Goal: Information Seeking & Learning: Learn about a topic

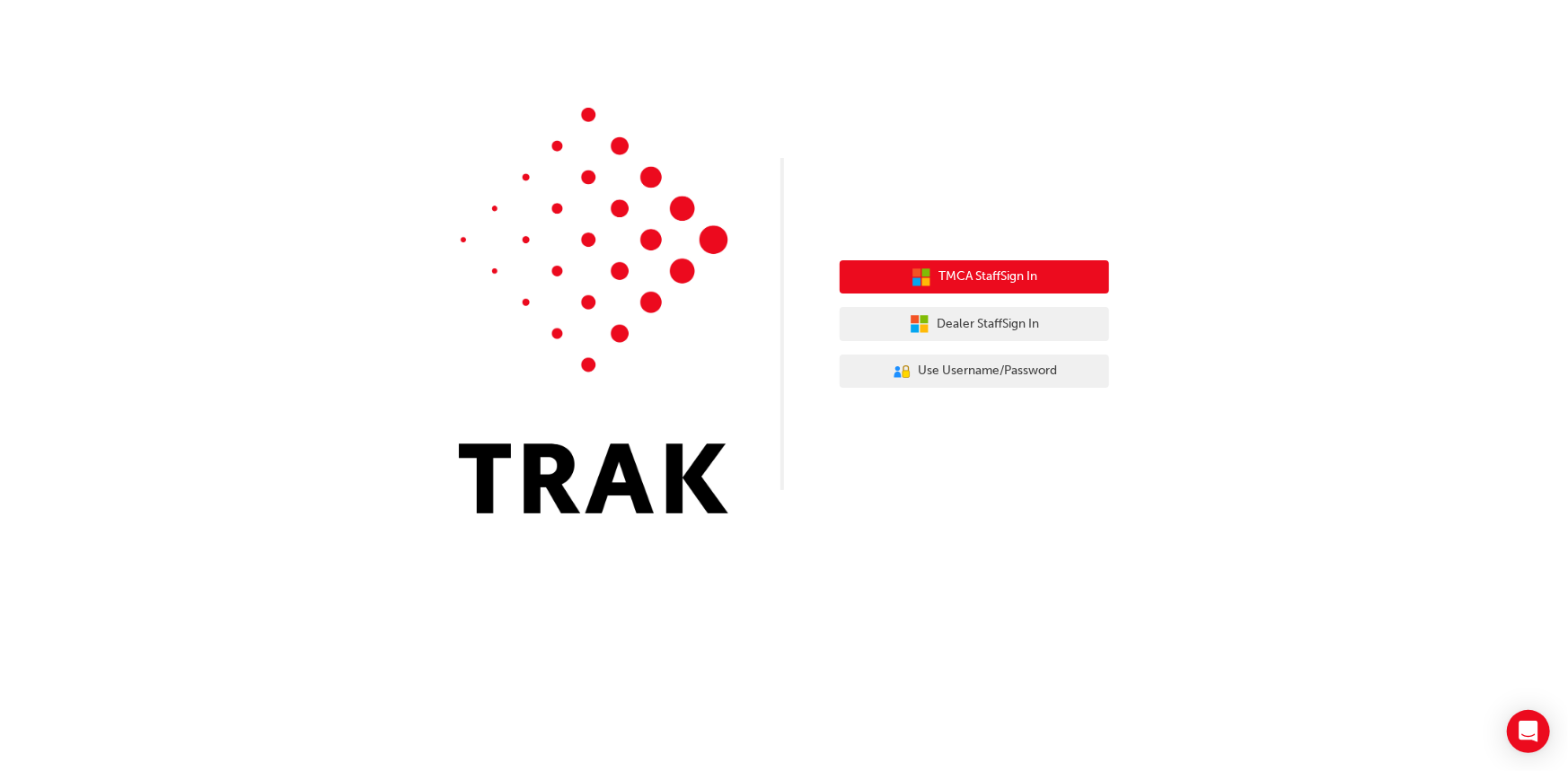
click at [952, 279] on span "TMCA Staff Sign In" at bounding box center [988, 277] width 98 height 20
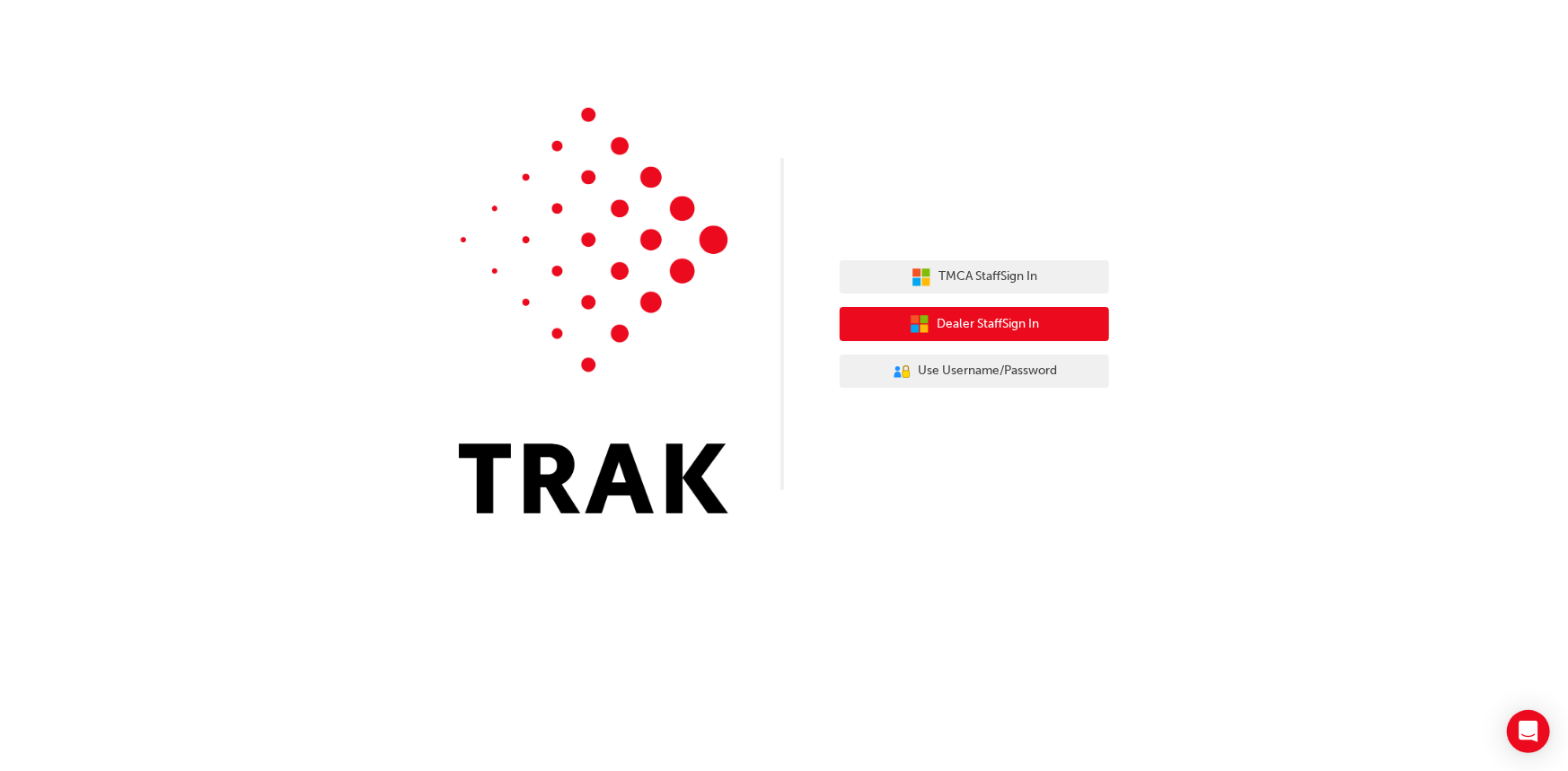
click at [979, 328] on span "Dealer Staff Sign In" at bounding box center [988, 324] width 102 height 20
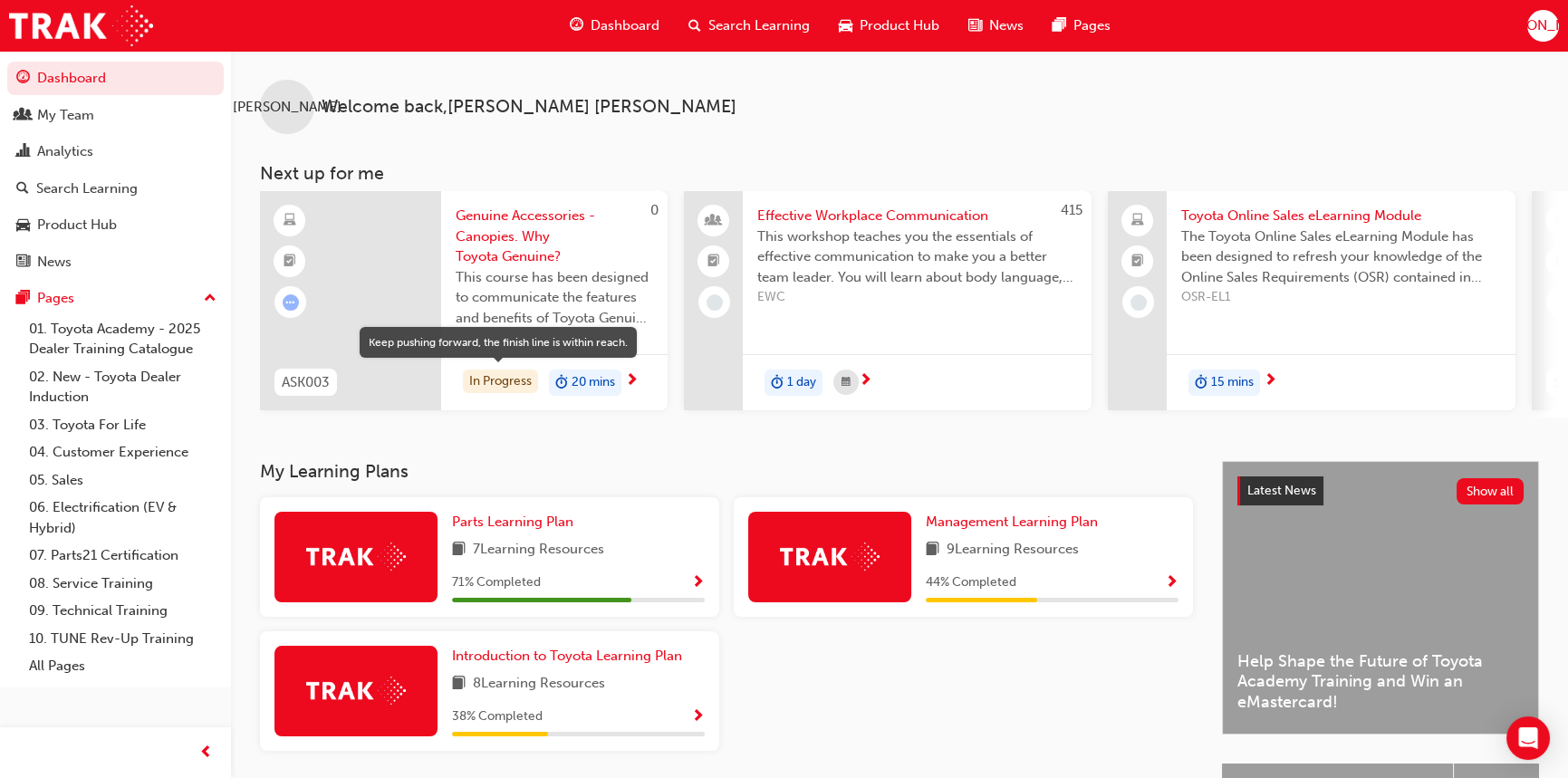
click at [510, 380] on div "In Progress" at bounding box center [500, 381] width 75 height 24
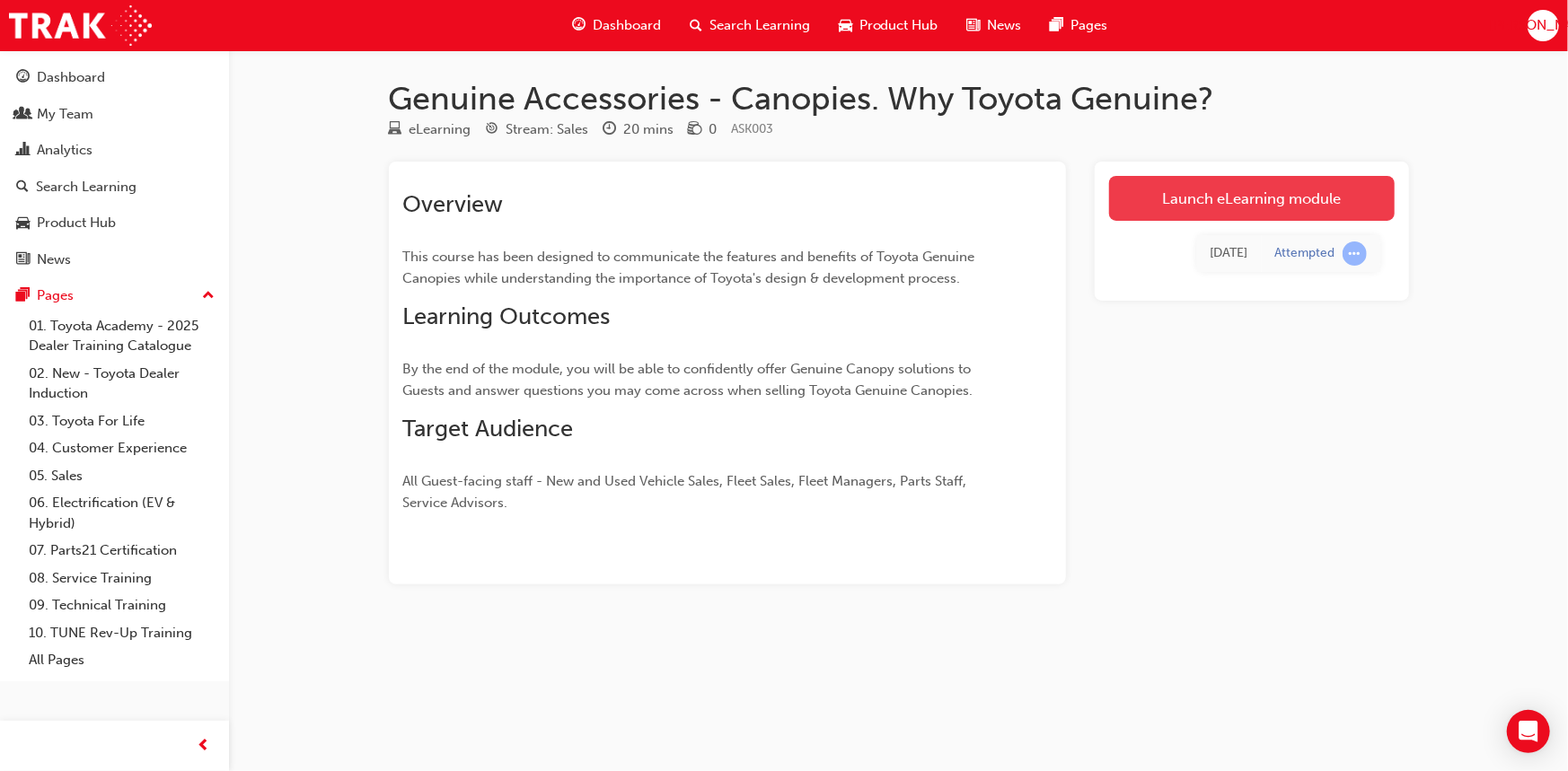
click at [1260, 193] on link "Launch eLearning module" at bounding box center [1252, 199] width 285 height 45
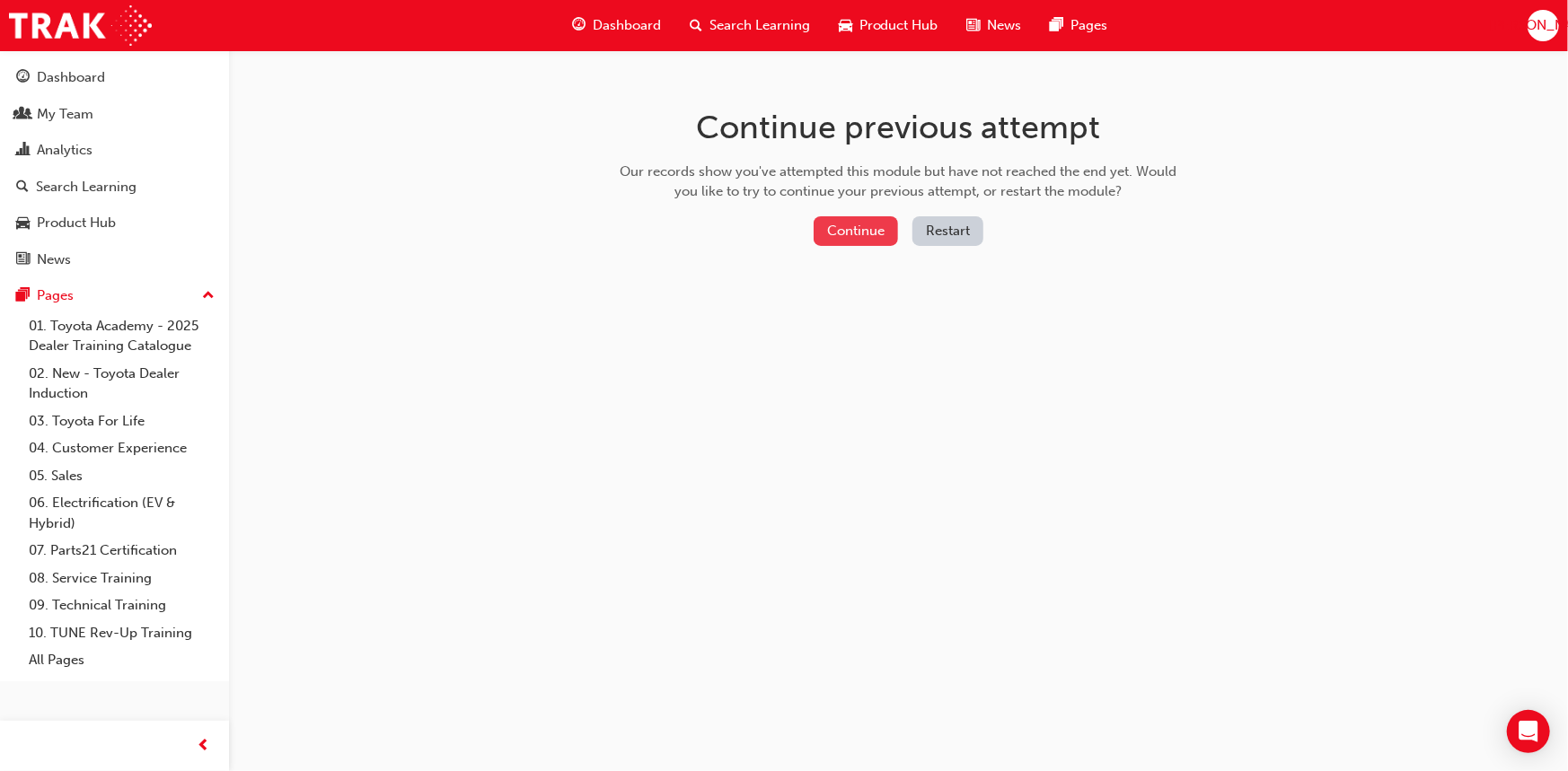
click at [858, 236] on button "Continue" at bounding box center [856, 231] width 85 height 30
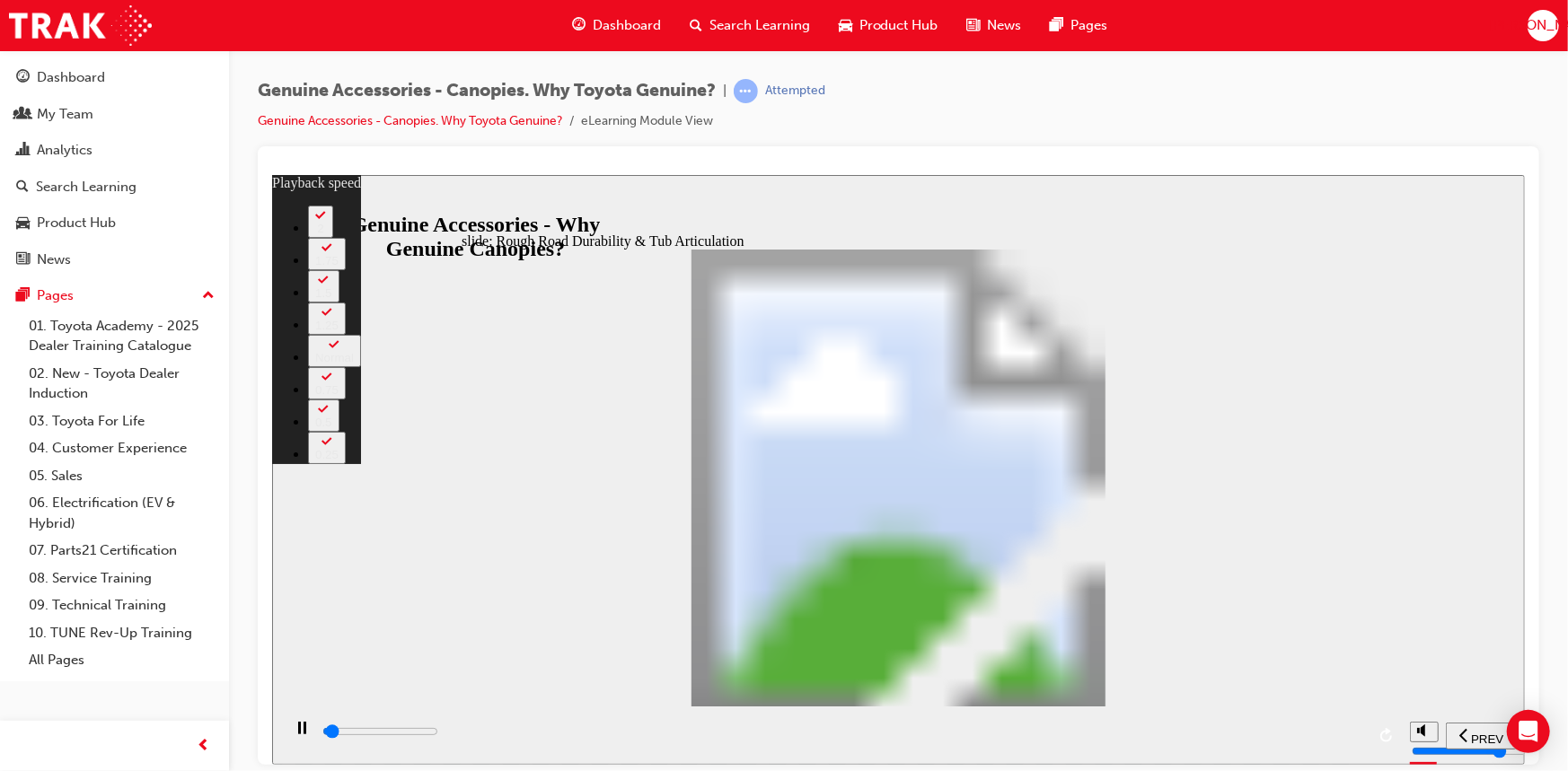
type input "1000"
type input "0"
type input "1100"
type input "0"
type input "1100"
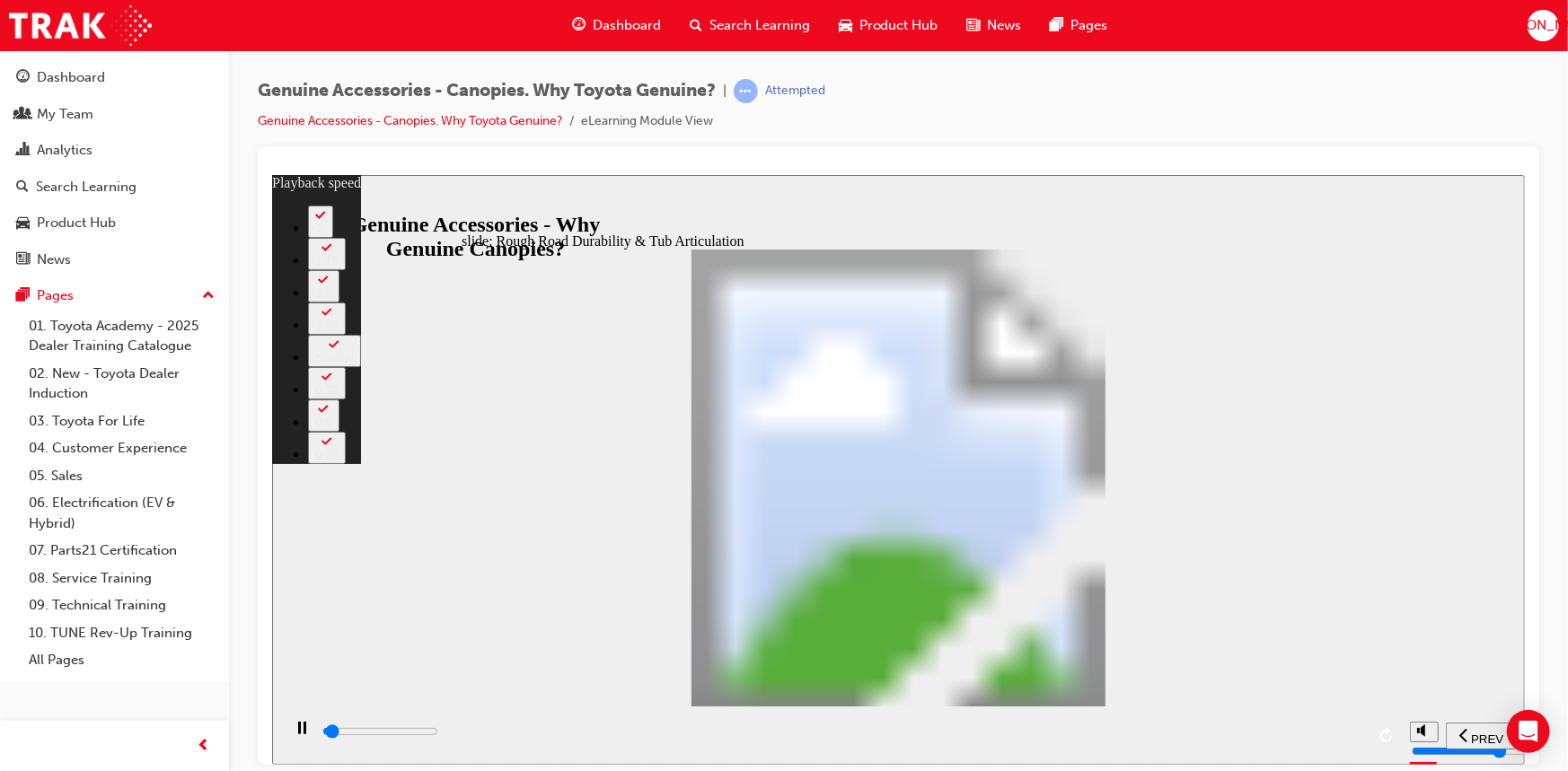
type input "0"
type input "1100"
type input "0"
type input "1100"
type input "0"
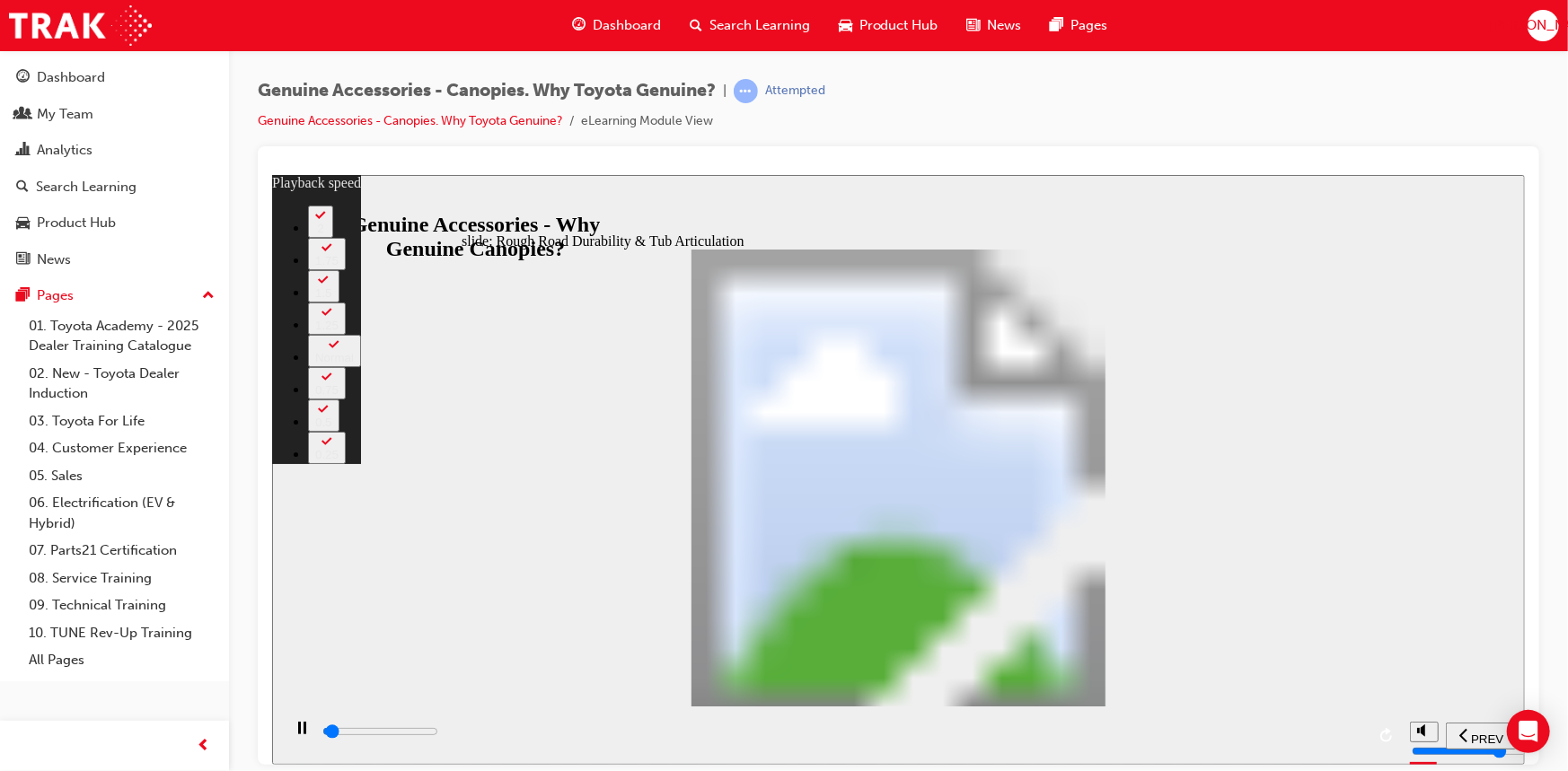
type input "1100"
type input "0"
type input "1100"
type input "0"
type input "1200"
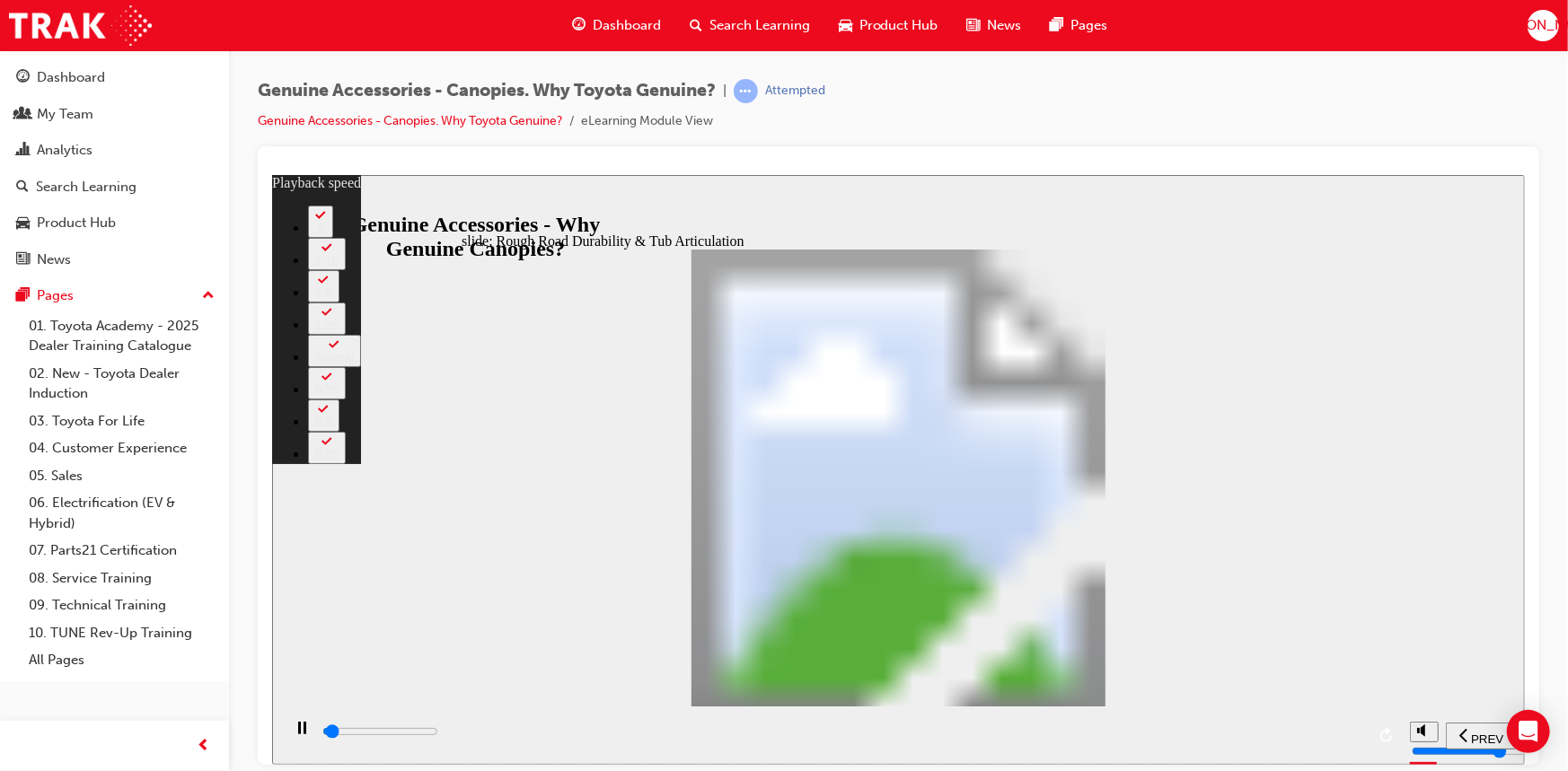
type input "0"
type input "1200"
type input "0"
type input "1200"
type input "0"
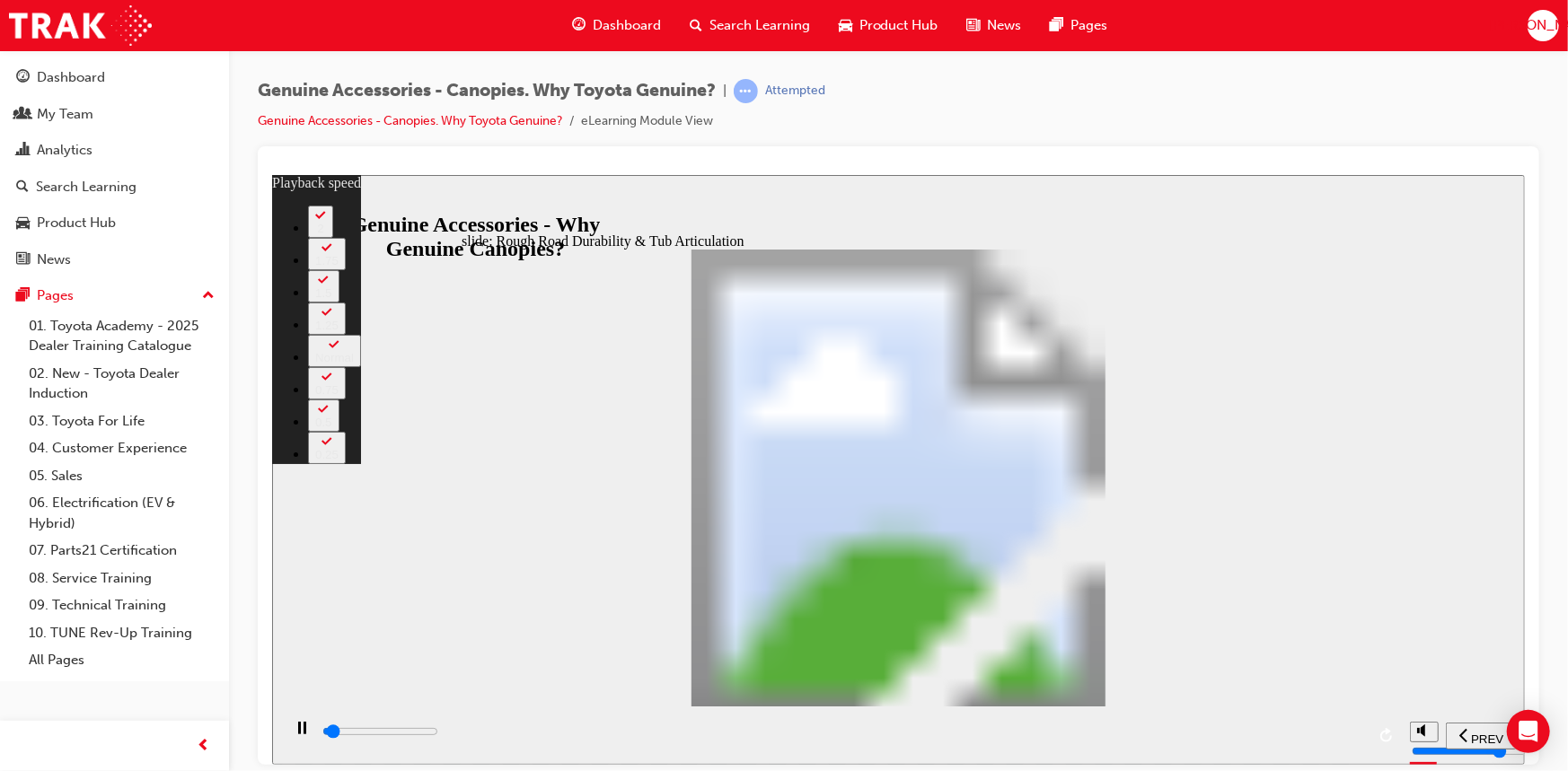
type input "1200"
type input "0"
type input "1200"
type input "0"
type input "1200"
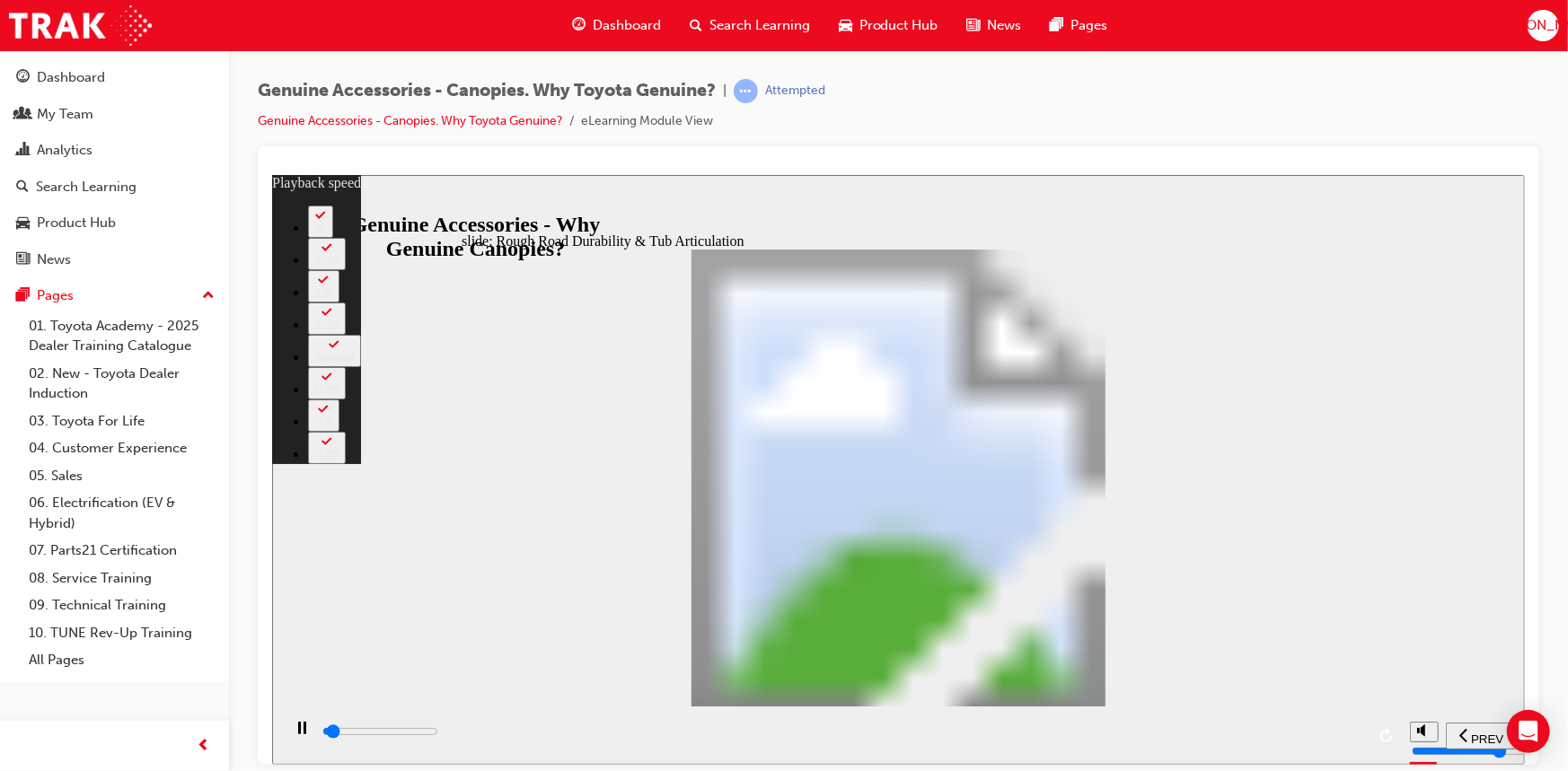
type input "0"
type input "1300"
type input "0"
type input "1300"
type input "0"
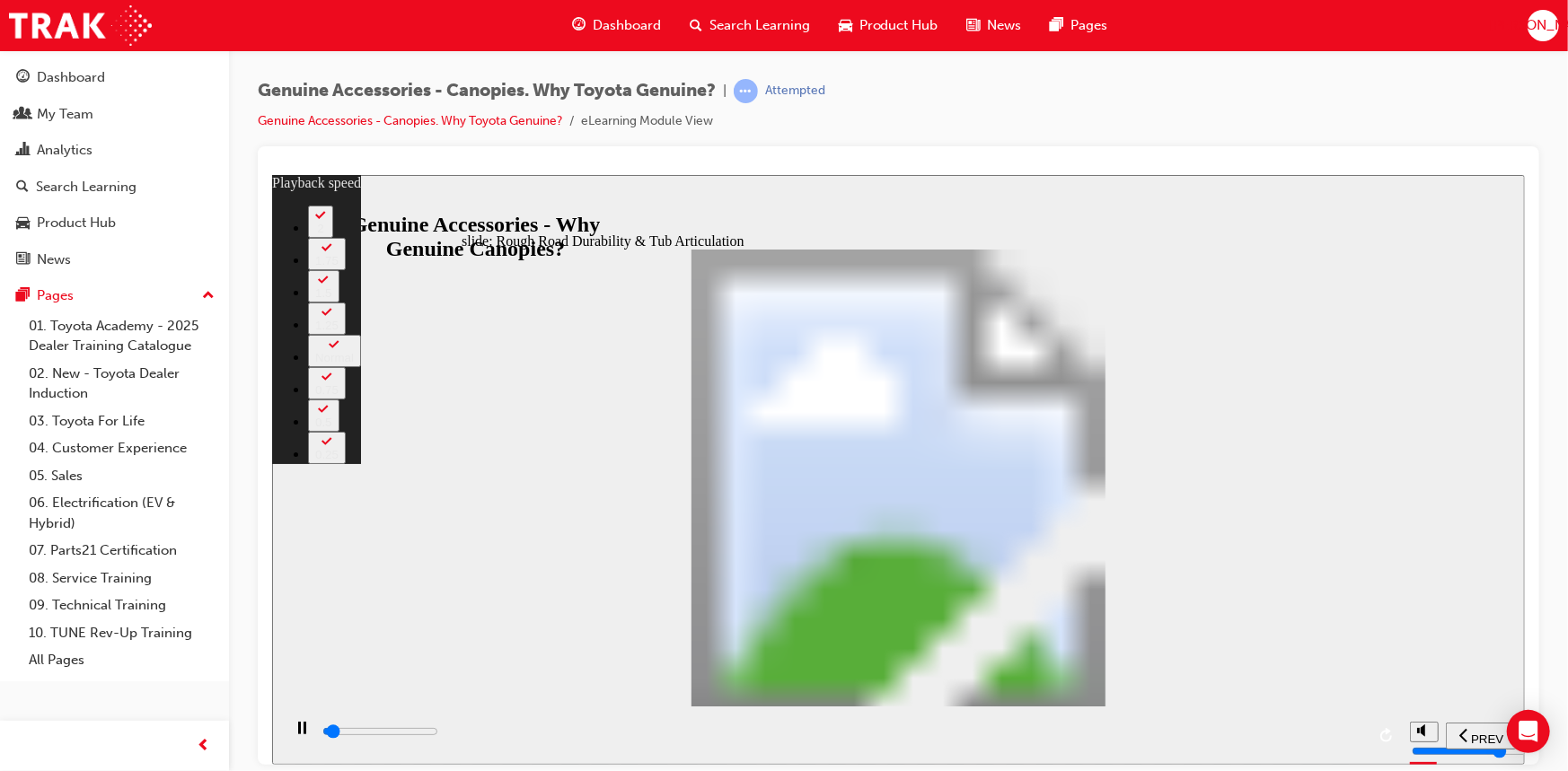
type input "1300"
type input "0"
type input "1300"
type input "0"
type input "1300"
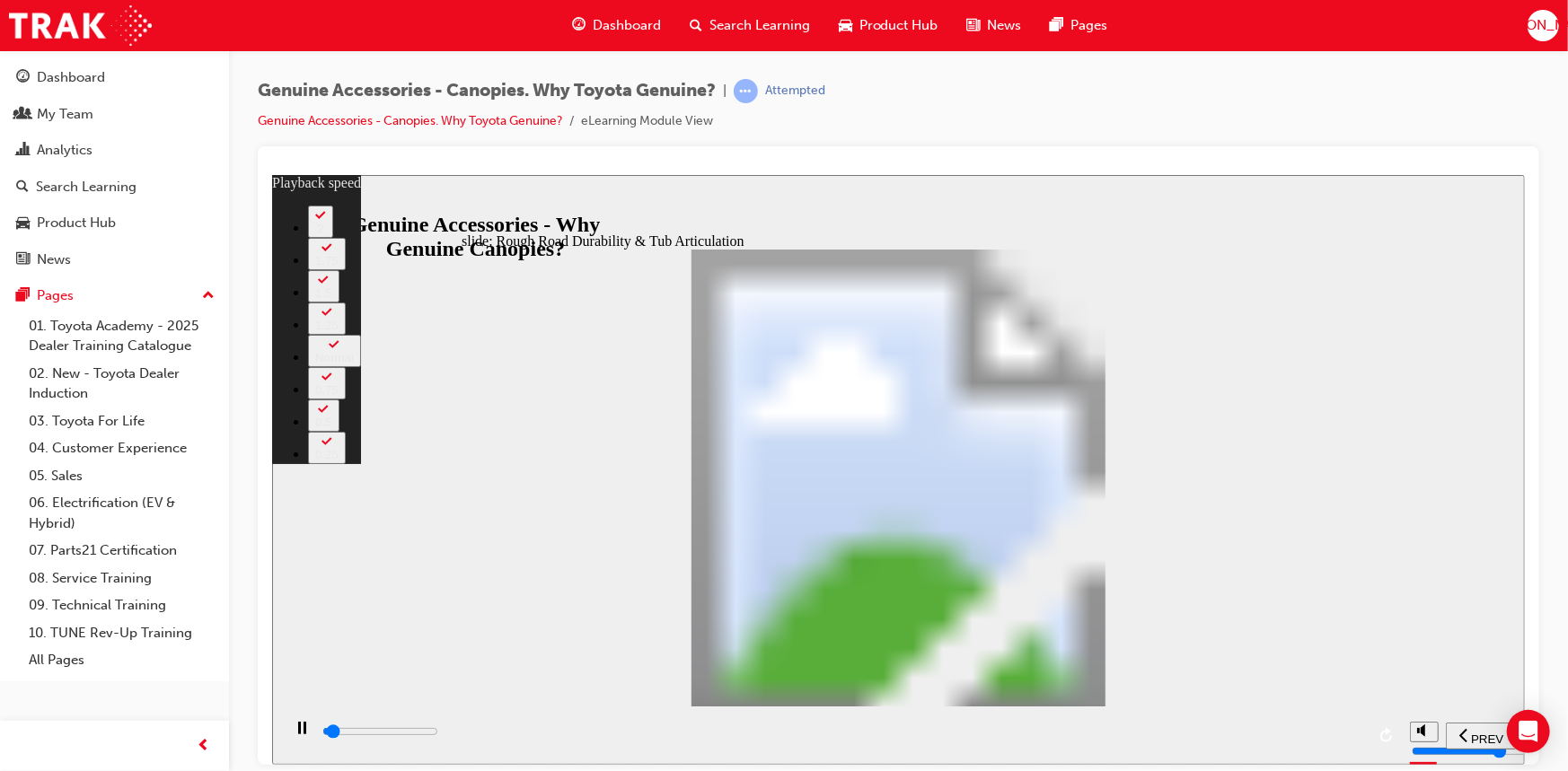
type input "0"
type input "1300"
type input "0"
type input "1400"
type input "0"
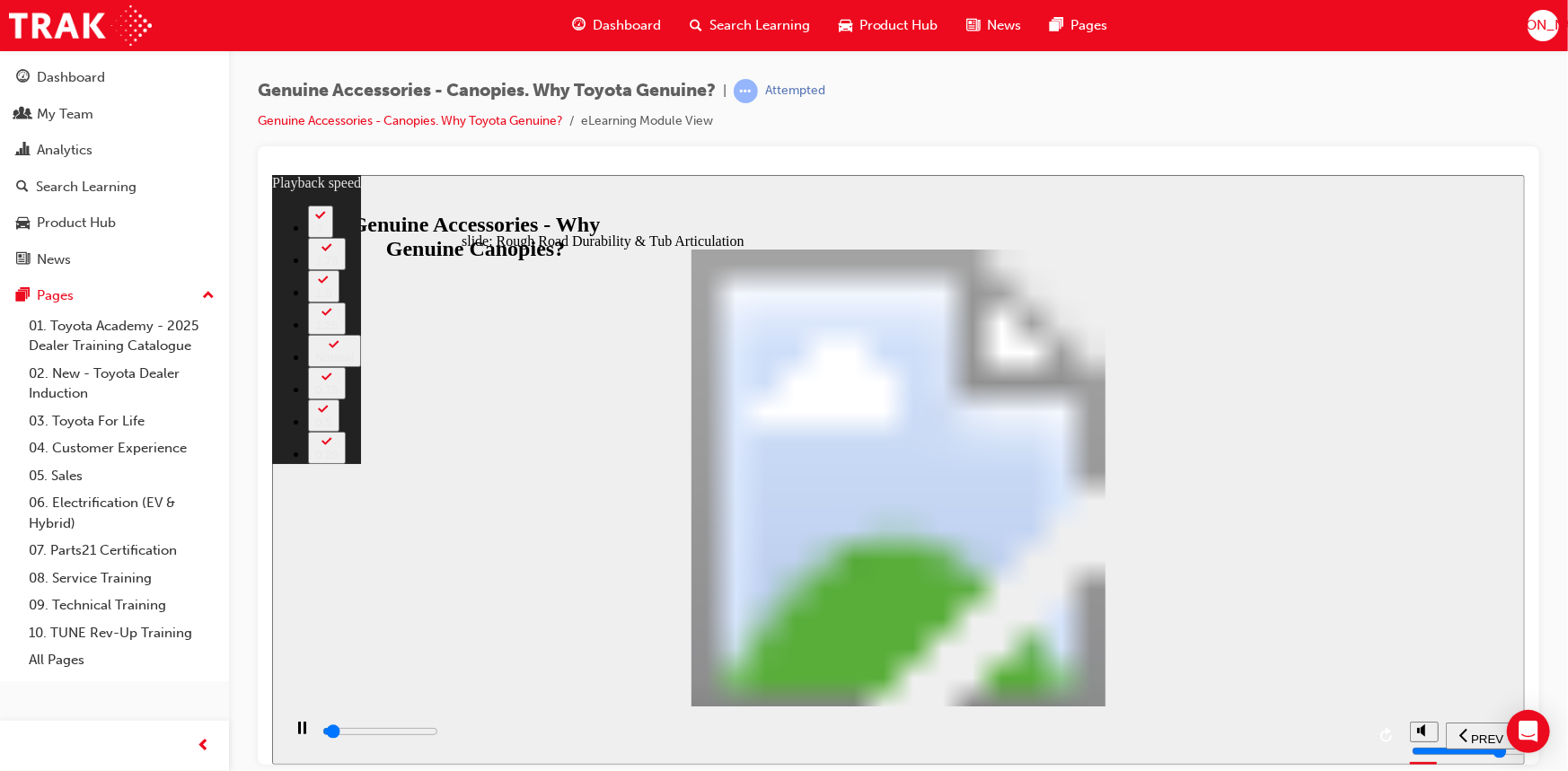
type input "1400"
type input "0"
type input "1400"
type input "0"
type input "1400"
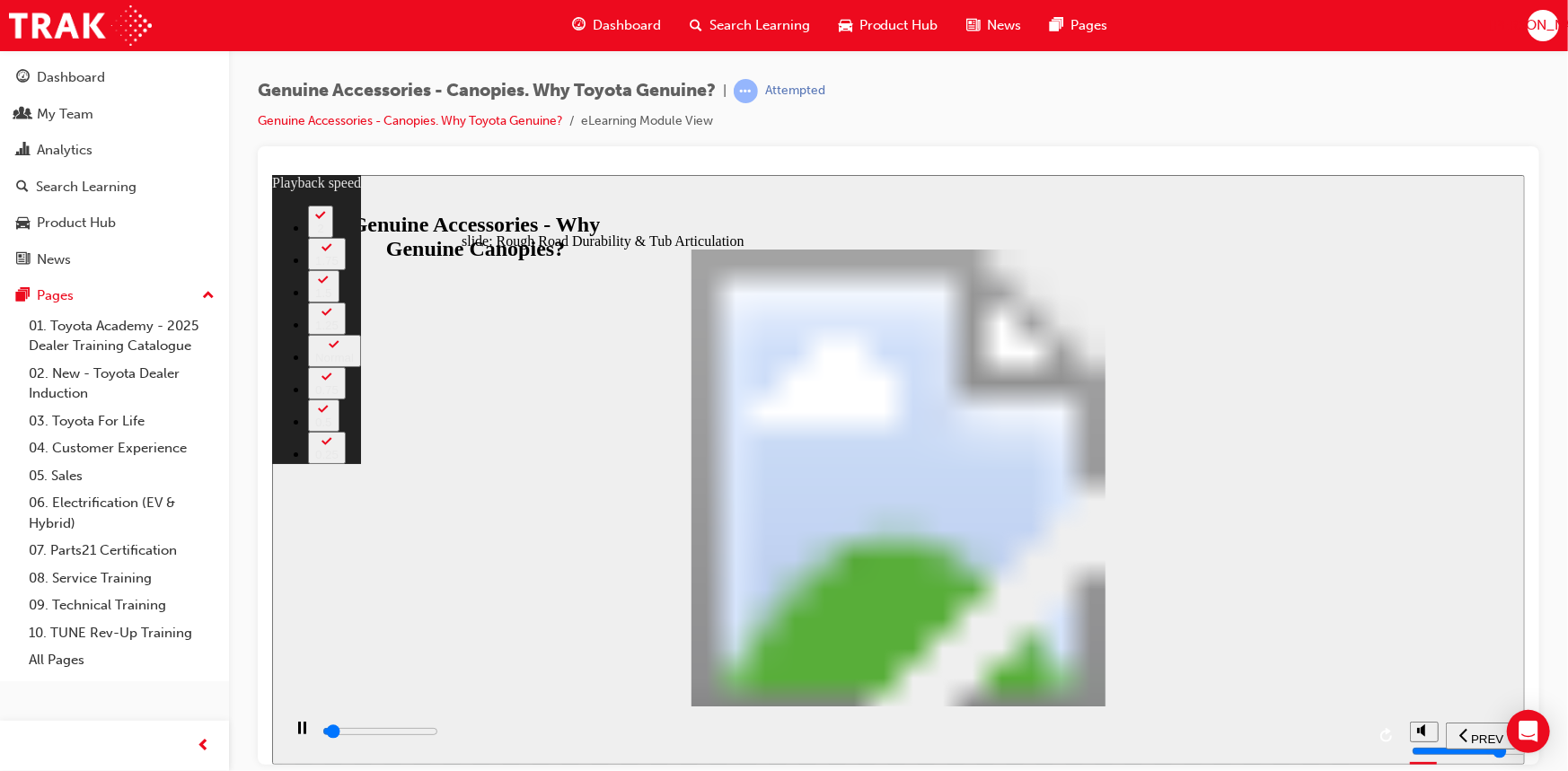
type input "0"
type input "1400"
type input "0"
type input "1400"
type input "0"
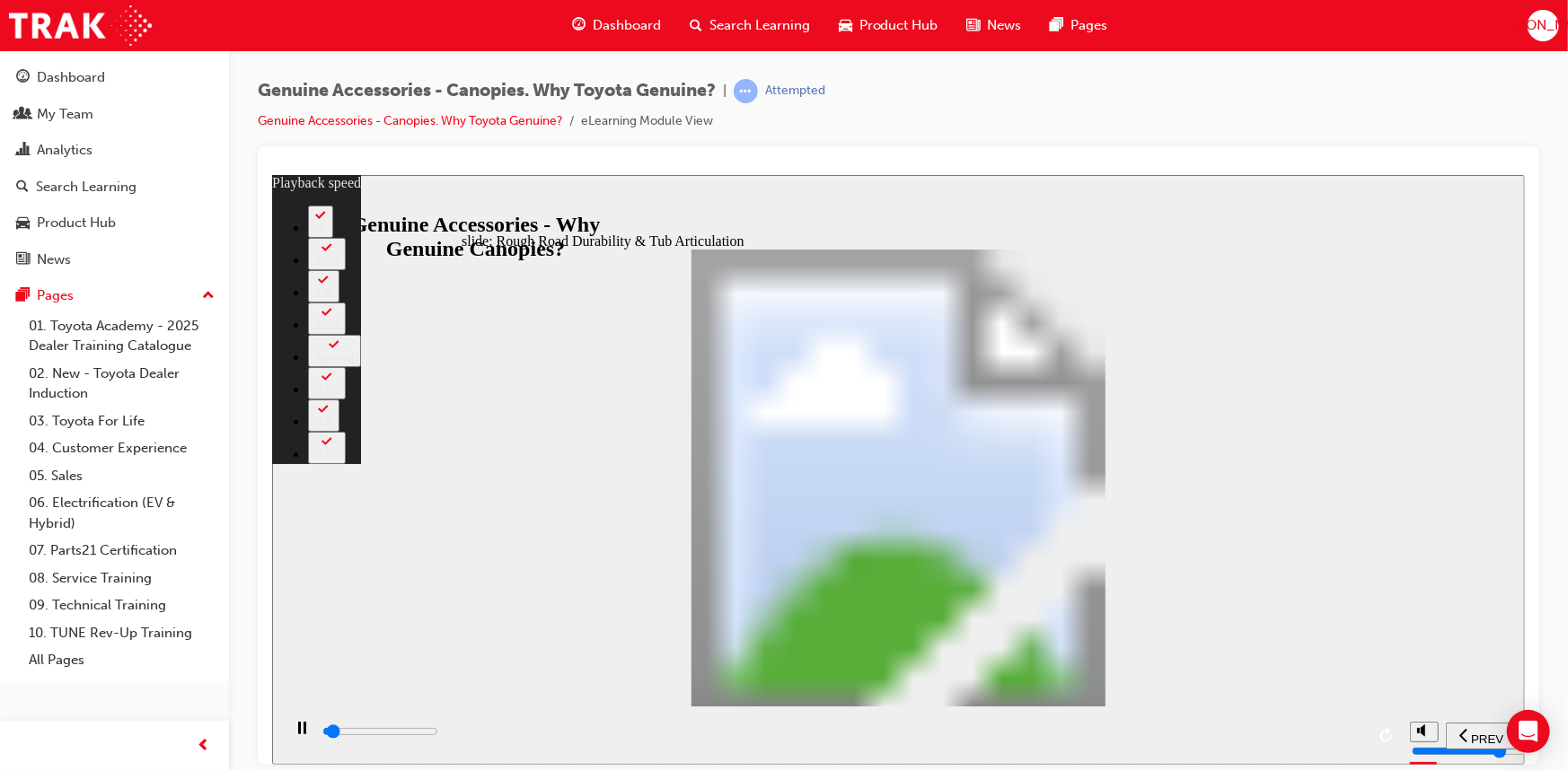
type input "1500"
type input "0"
type input "1500"
type input "0"
type input "1500"
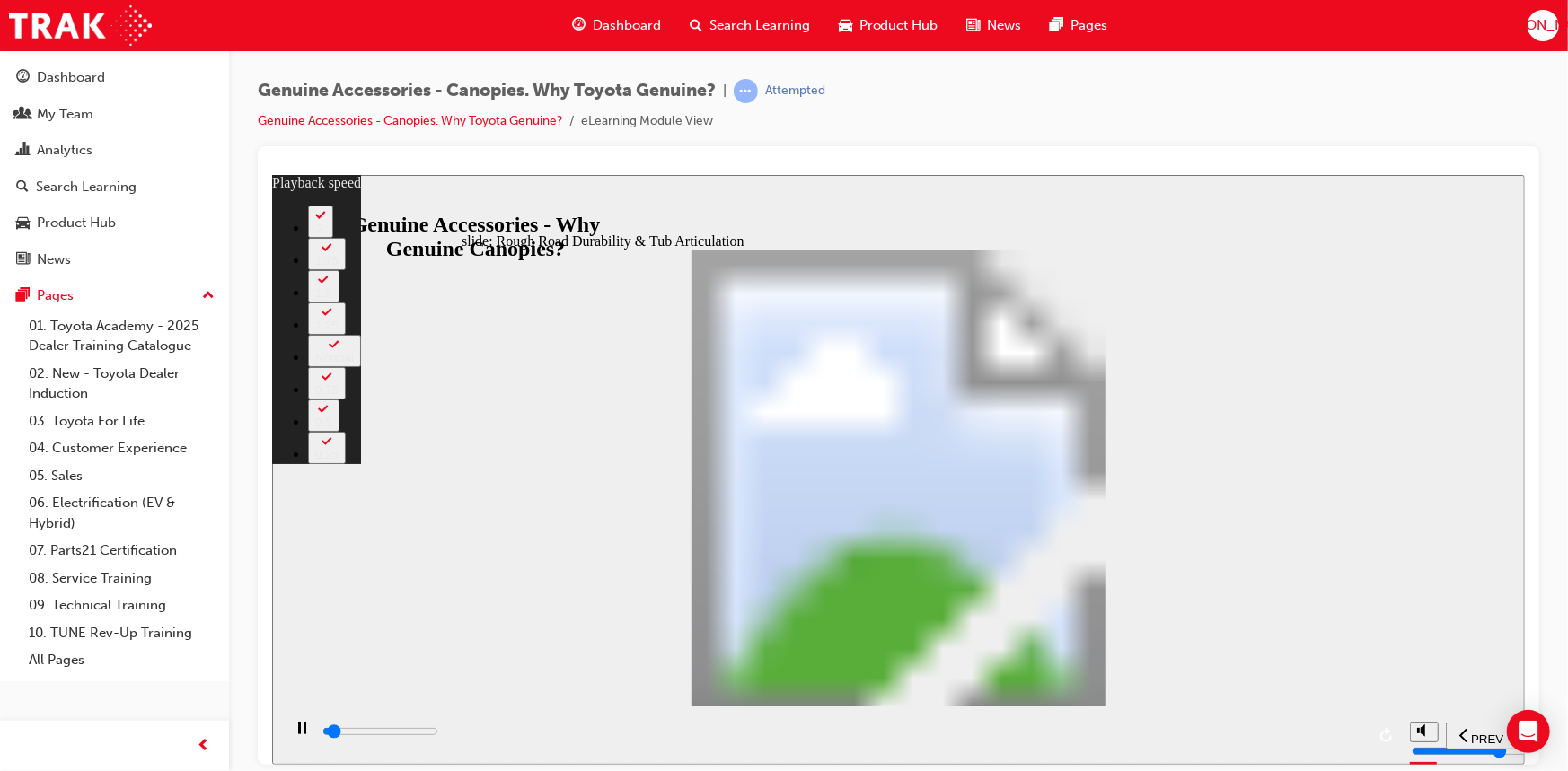
type input "0"
type input "1500"
type input "0"
type input "1500"
type input "0"
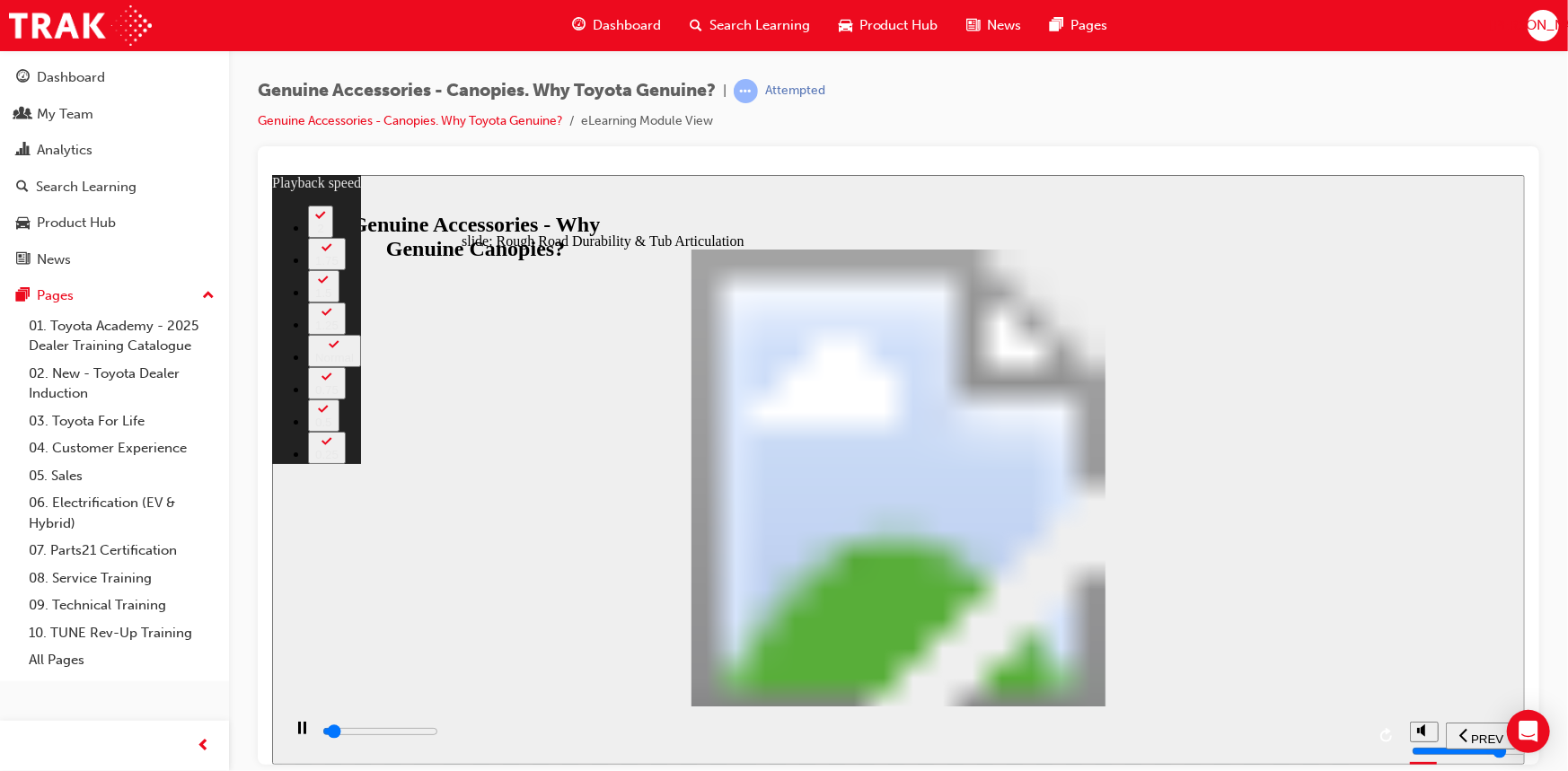
type input "1500"
type input "0"
type input "1600"
type input "0"
type input "1600"
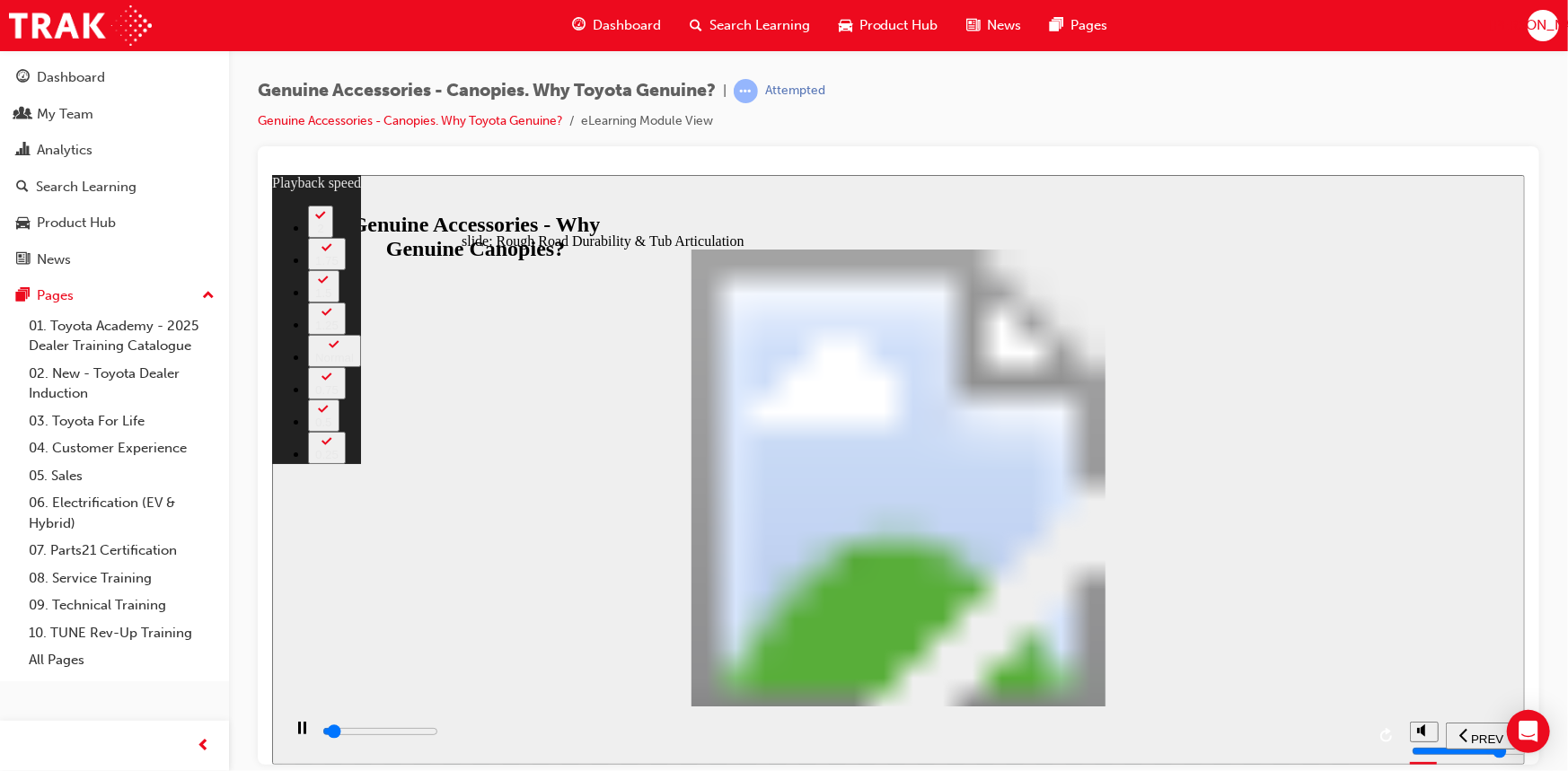
type input "0"
type input "1600"
type input "0"
type input "1600"
type input "0"
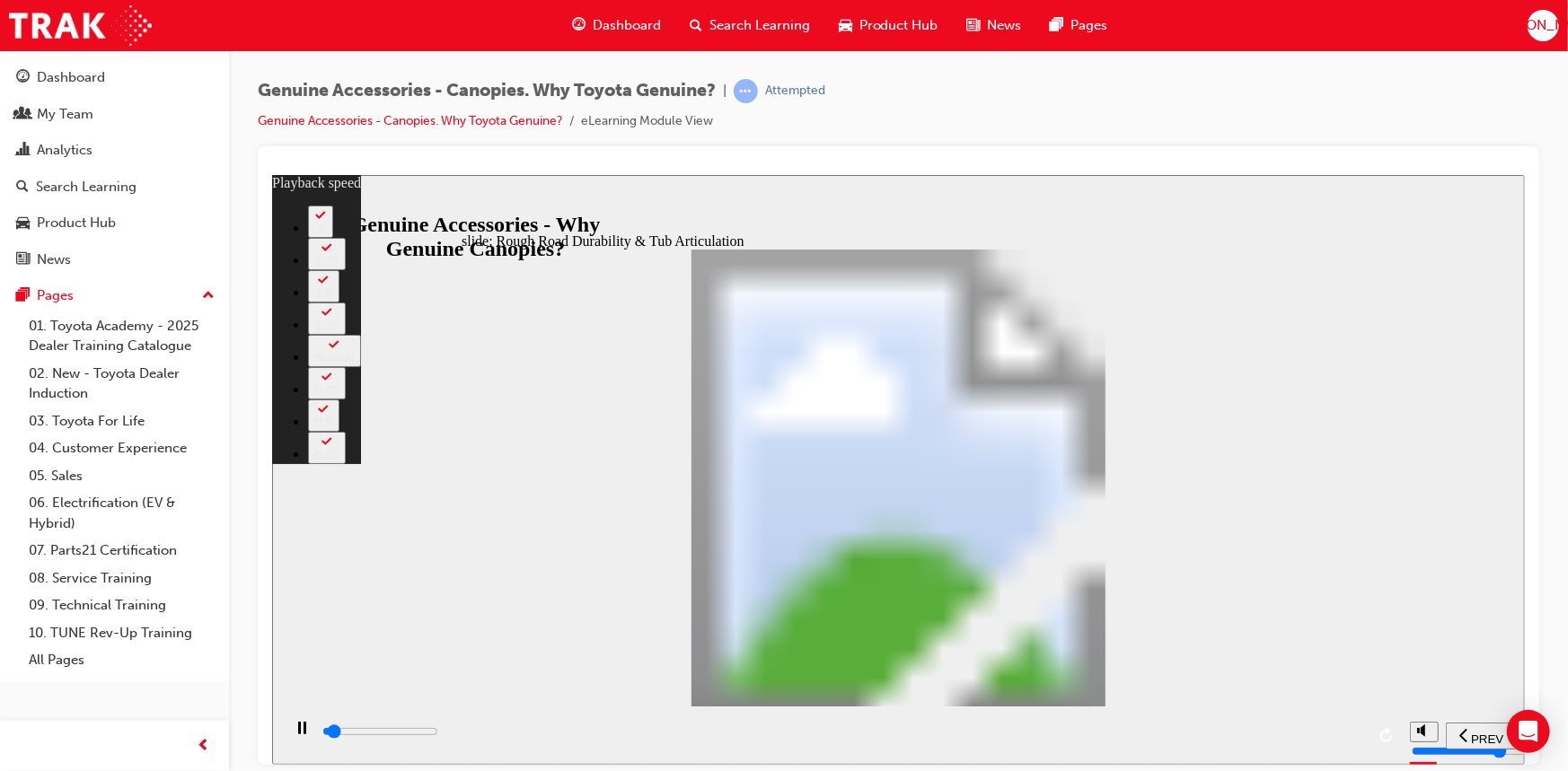
type input "1600"
type input "0"
type input "1600"
type input "0"
type input "1700"
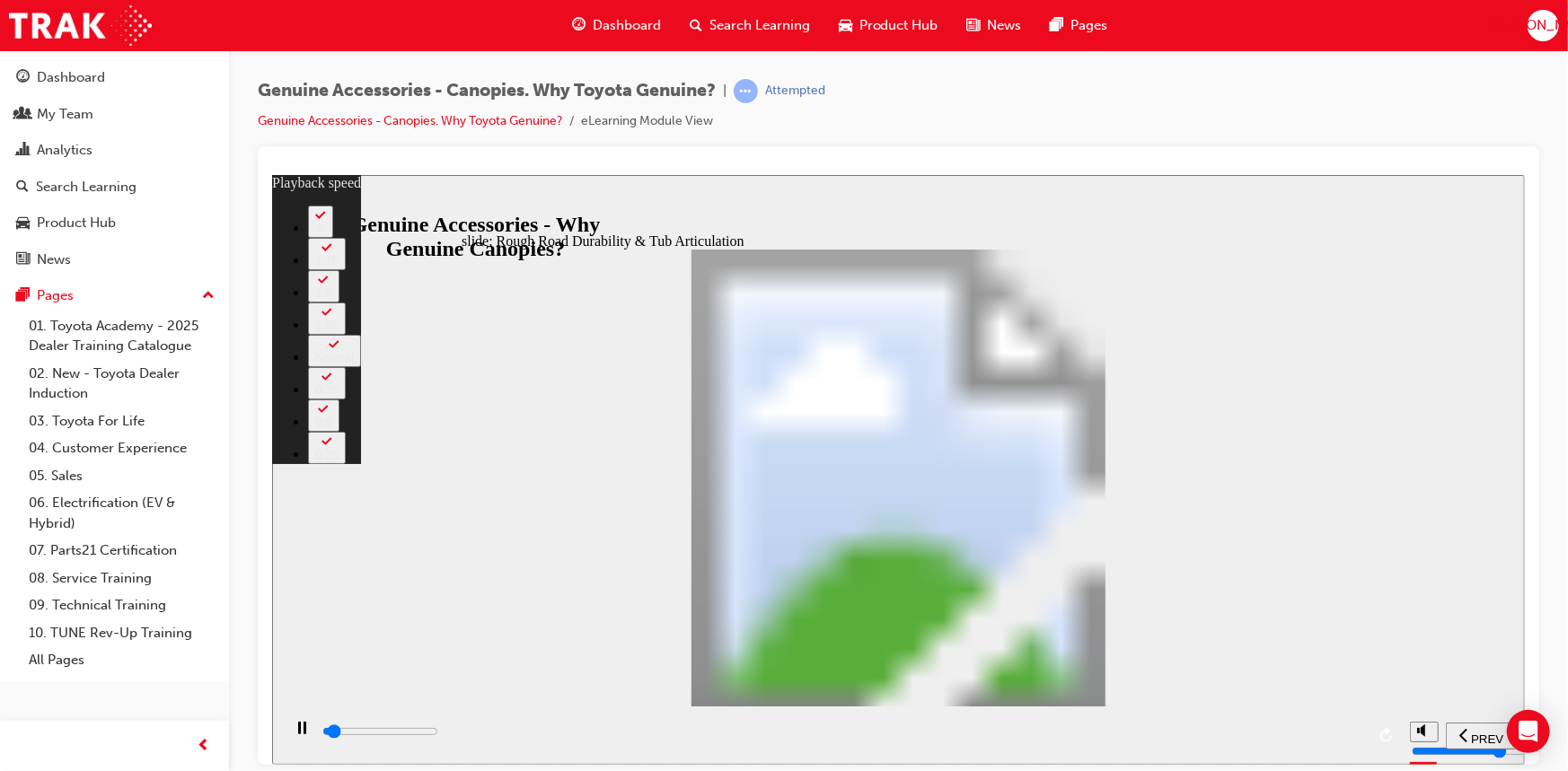
type input "0"
type input "1700"
type input "0"
type input "1700"
type input "0"
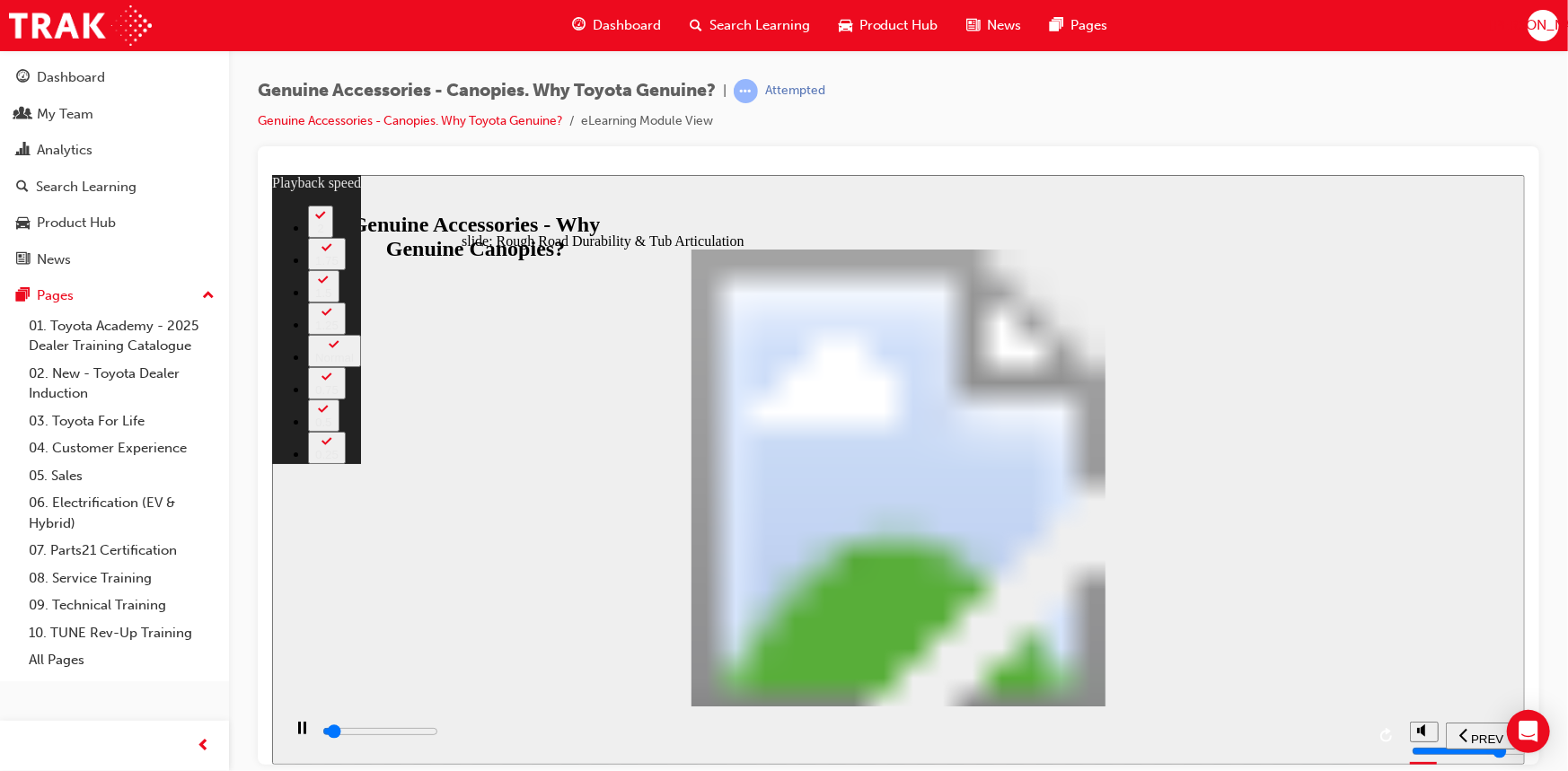
type input "1700"
type input "0"
type input "1700"
type input "0"
type input "1700"
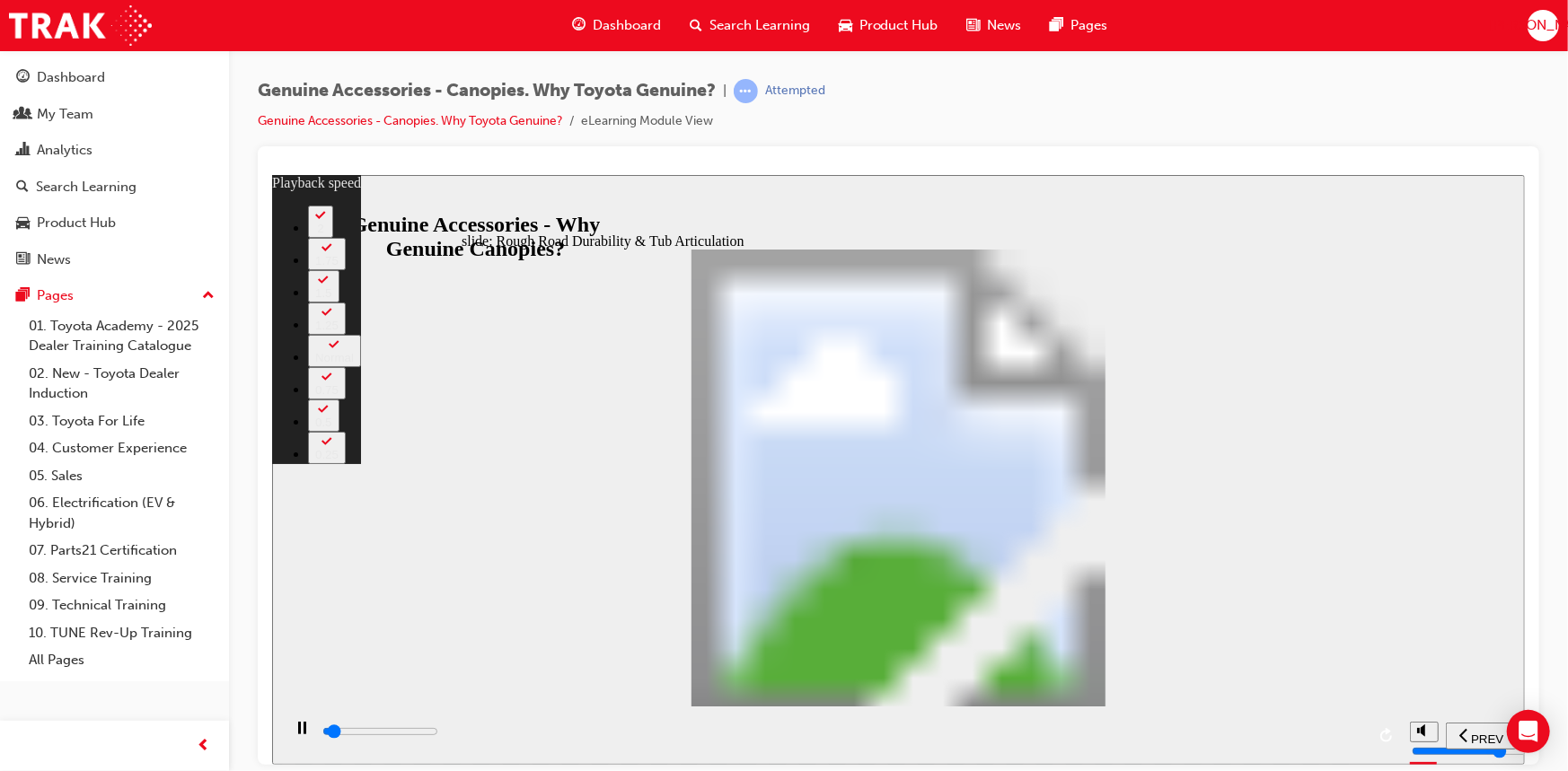
type input "0"
type input "1800"
type input "0"
type input "1800"
type input "0"
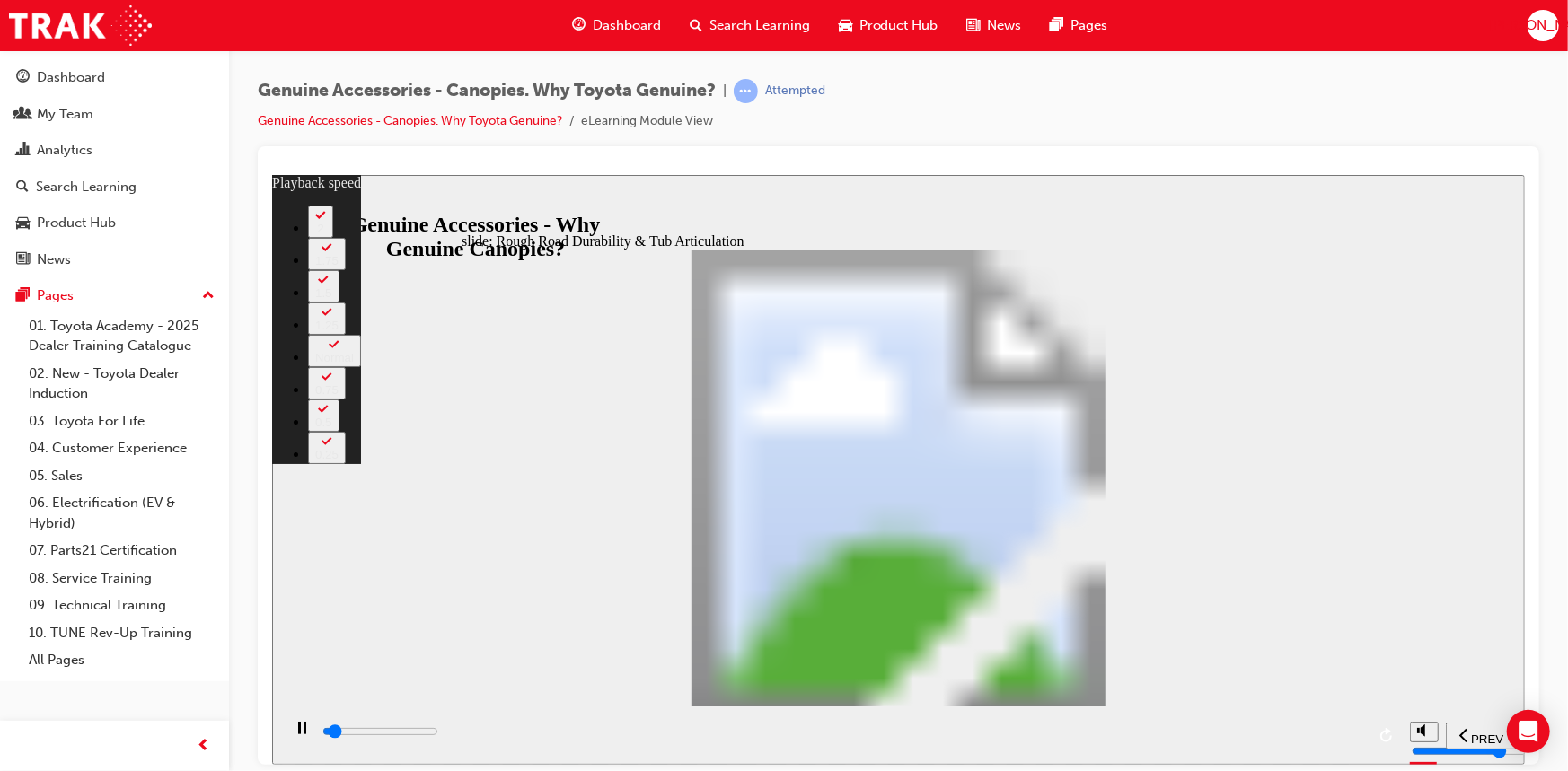
type input "1800"
type input "0"
type input "1800"
type input "1"
type input "1800"
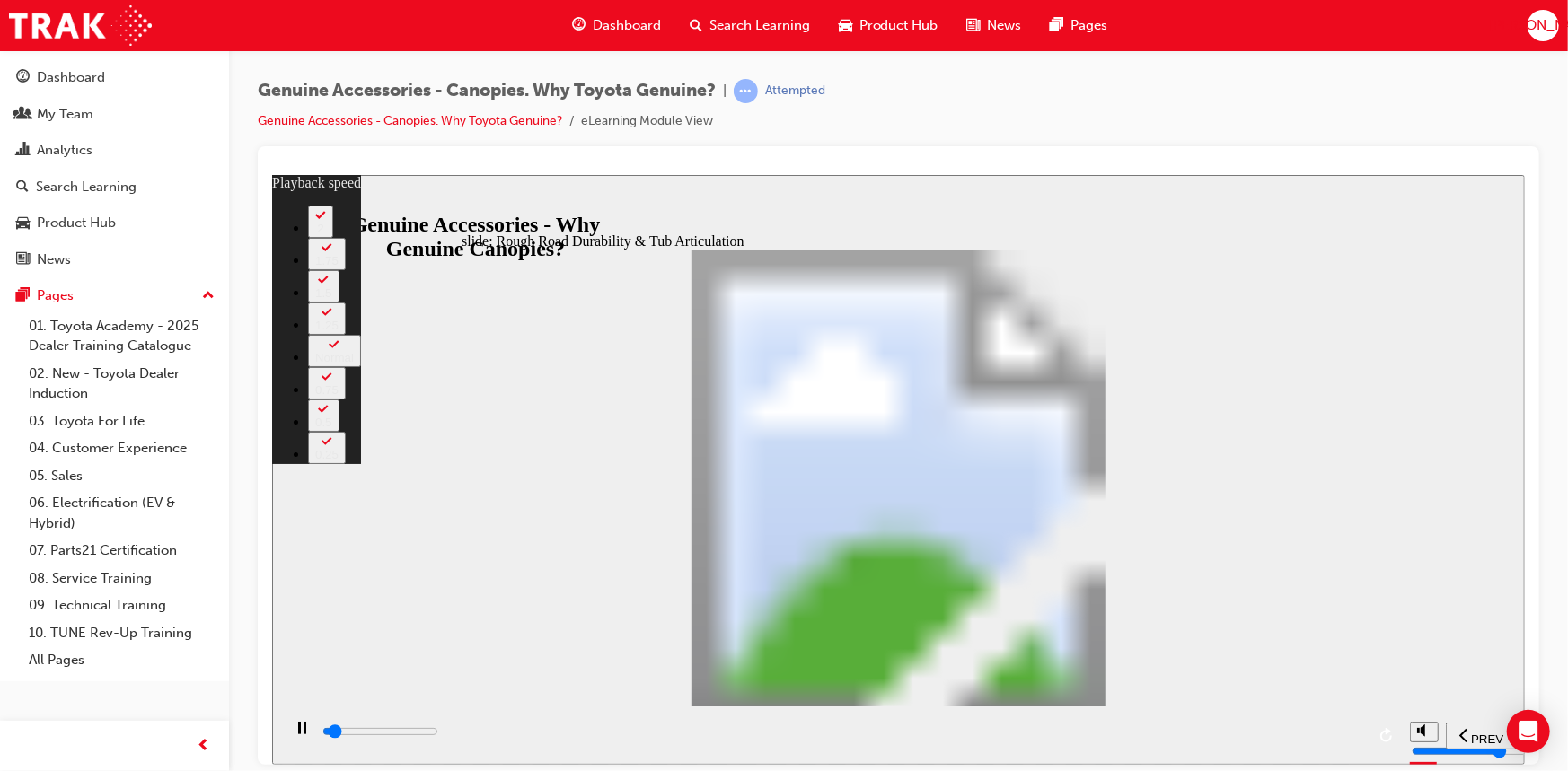
type input "1"
type input "1800"
type input "1"
type input "1900"
type input "1"
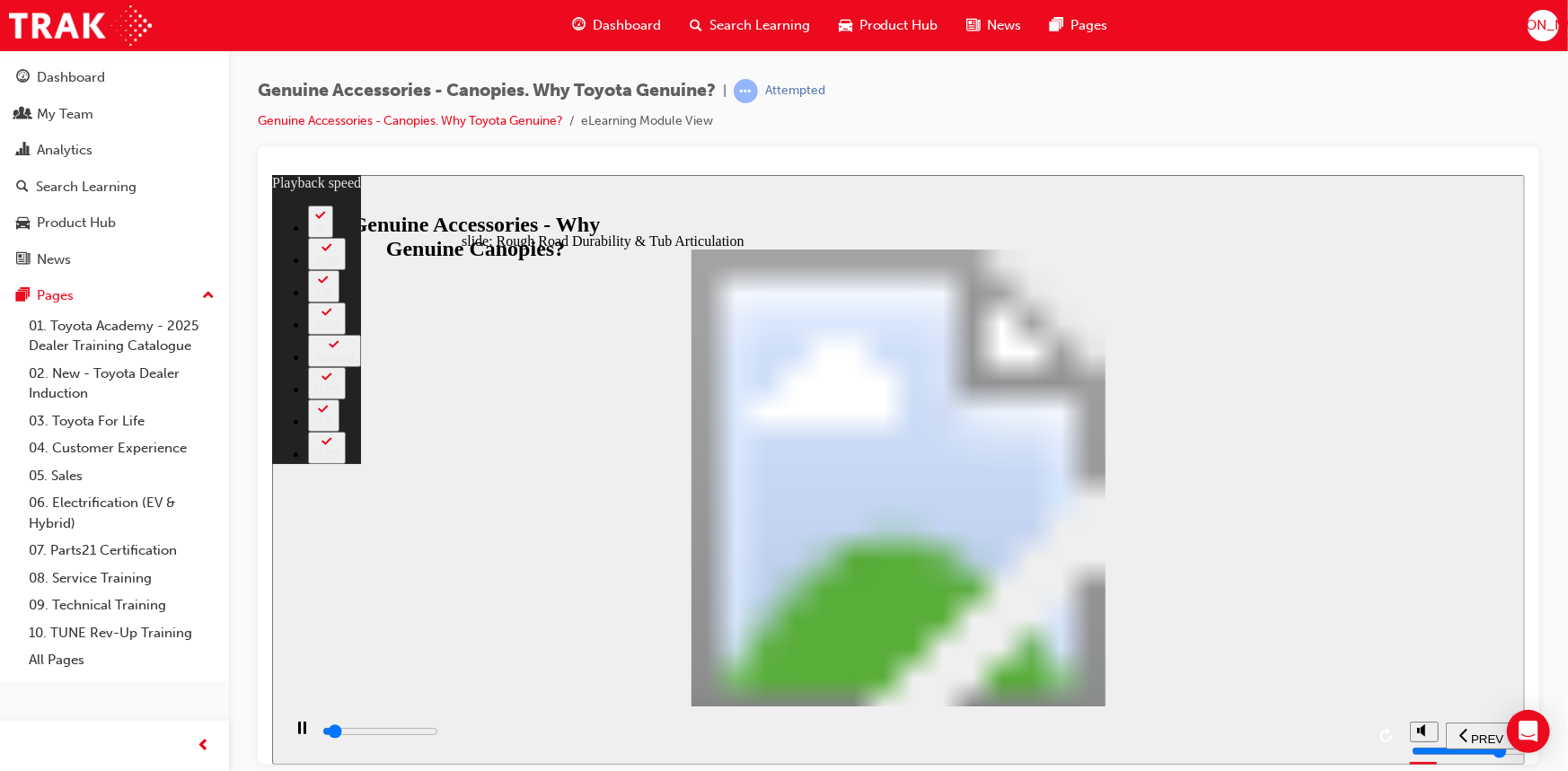
type input "1900"
type input "1"
type input "1900"
type input "1"
type input "1900"
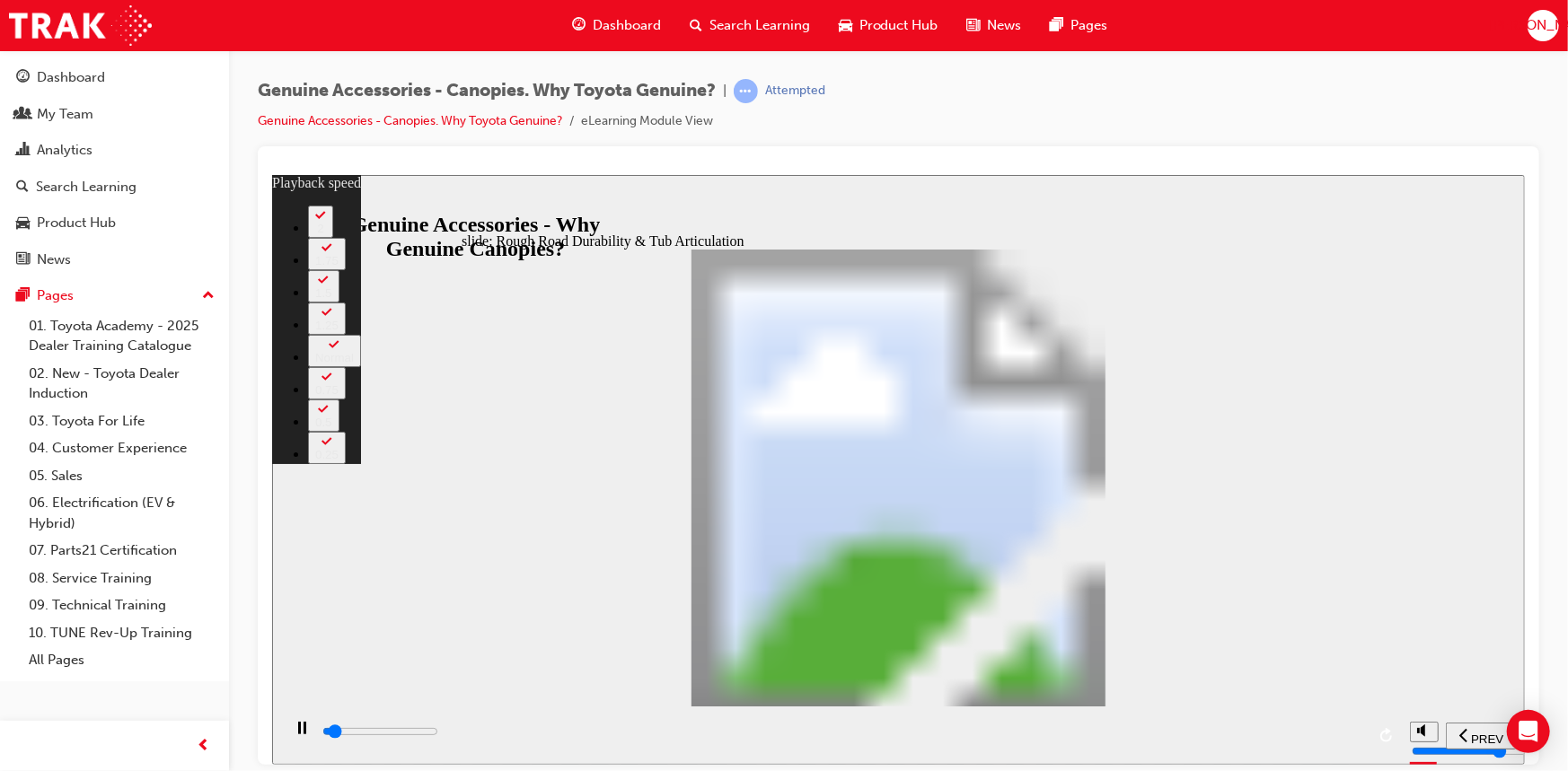
type input "1"
type input "1900"
type input "1"
type input "1900"
type input "1"
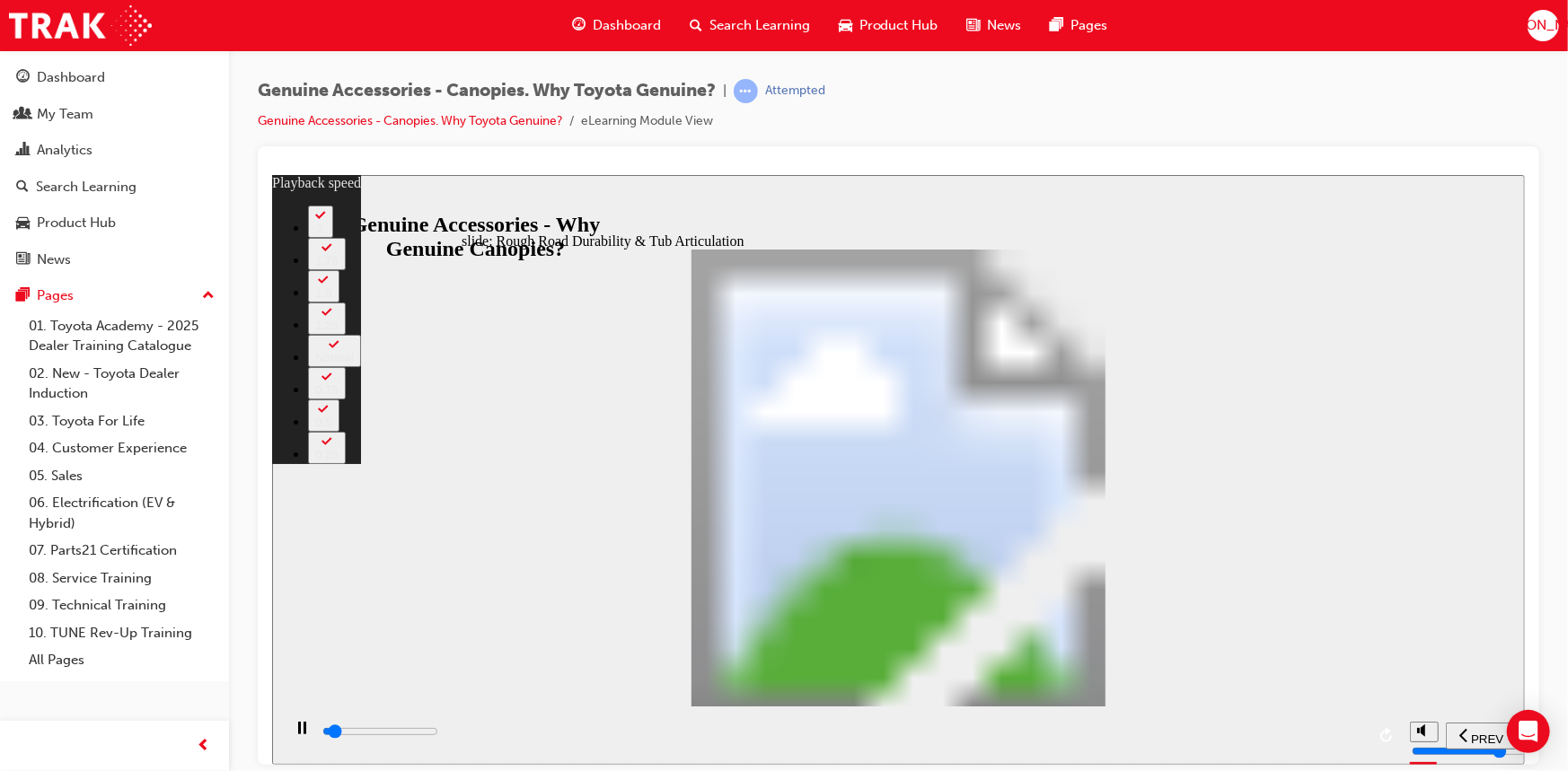
type input "2000"
type input "1"
type input "2000"
type input "1"
type input "2000"
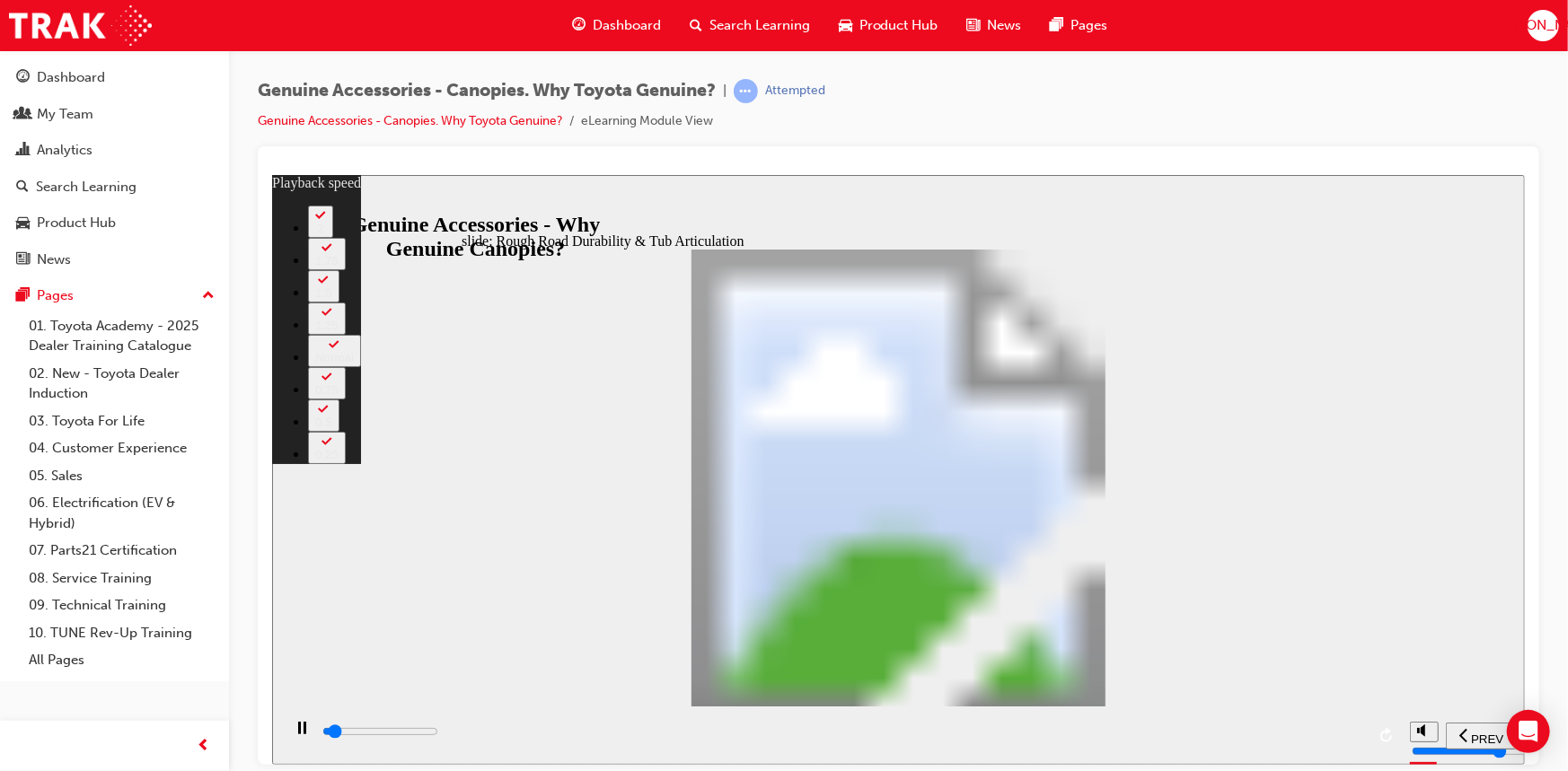
type input "1"
type input "2000"
type input "1"
type input "2000"
type input "1"
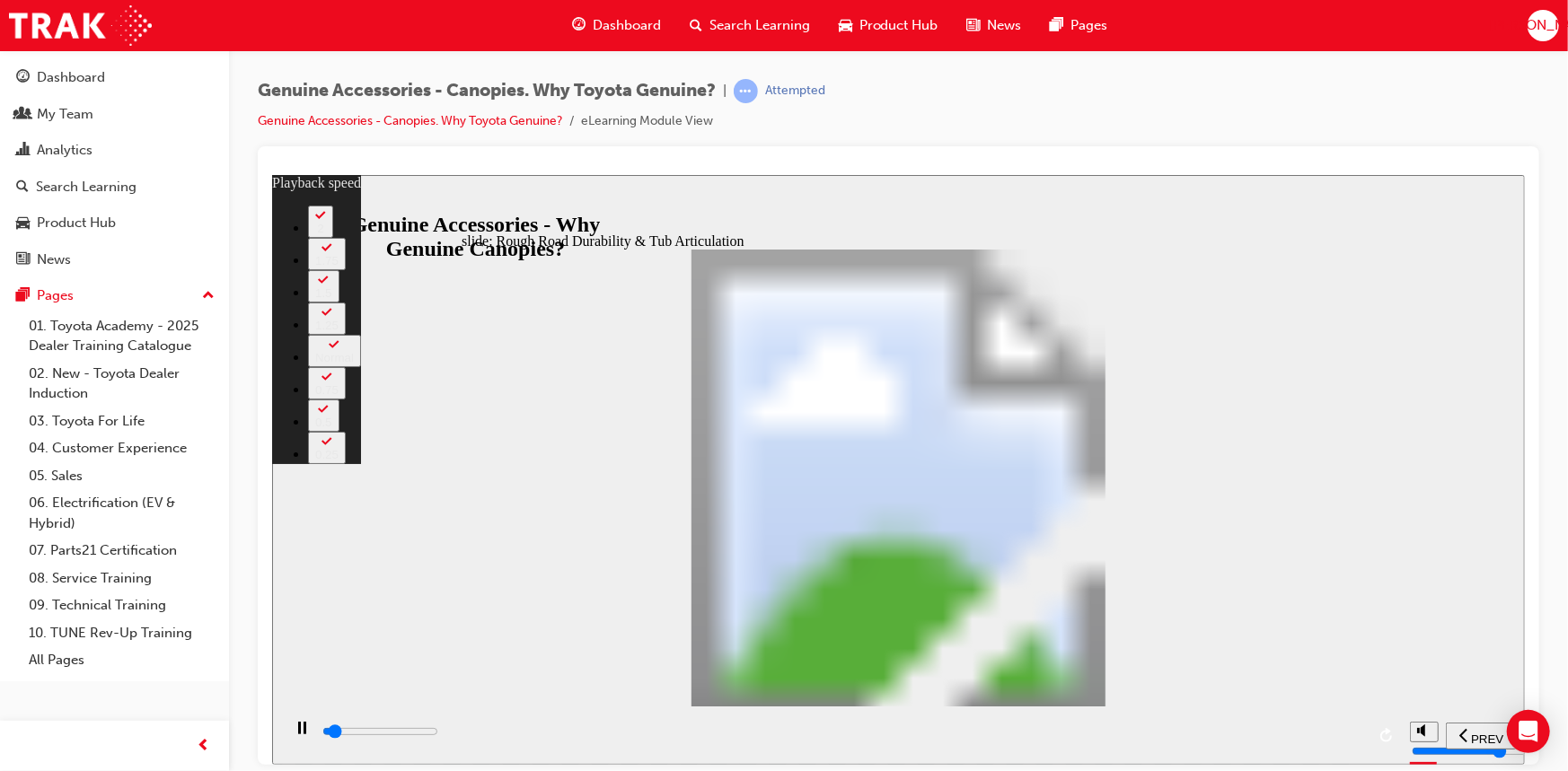
type input "2000"
type input "1"
type input "2100"
type input "1"
type input "2100"
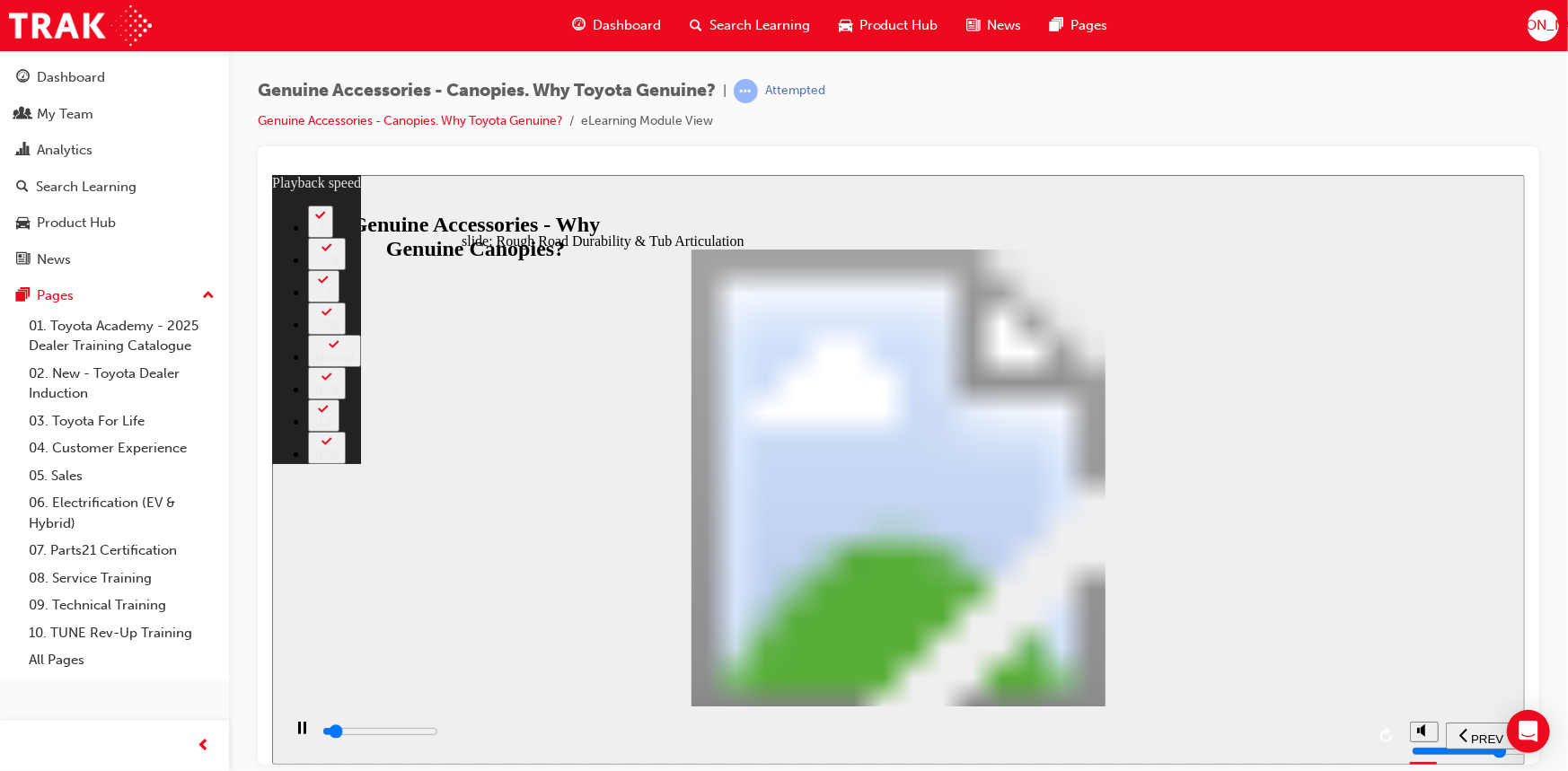
type input "1"
type input "2100"
type input "1"
type input "2100"
type input "1"
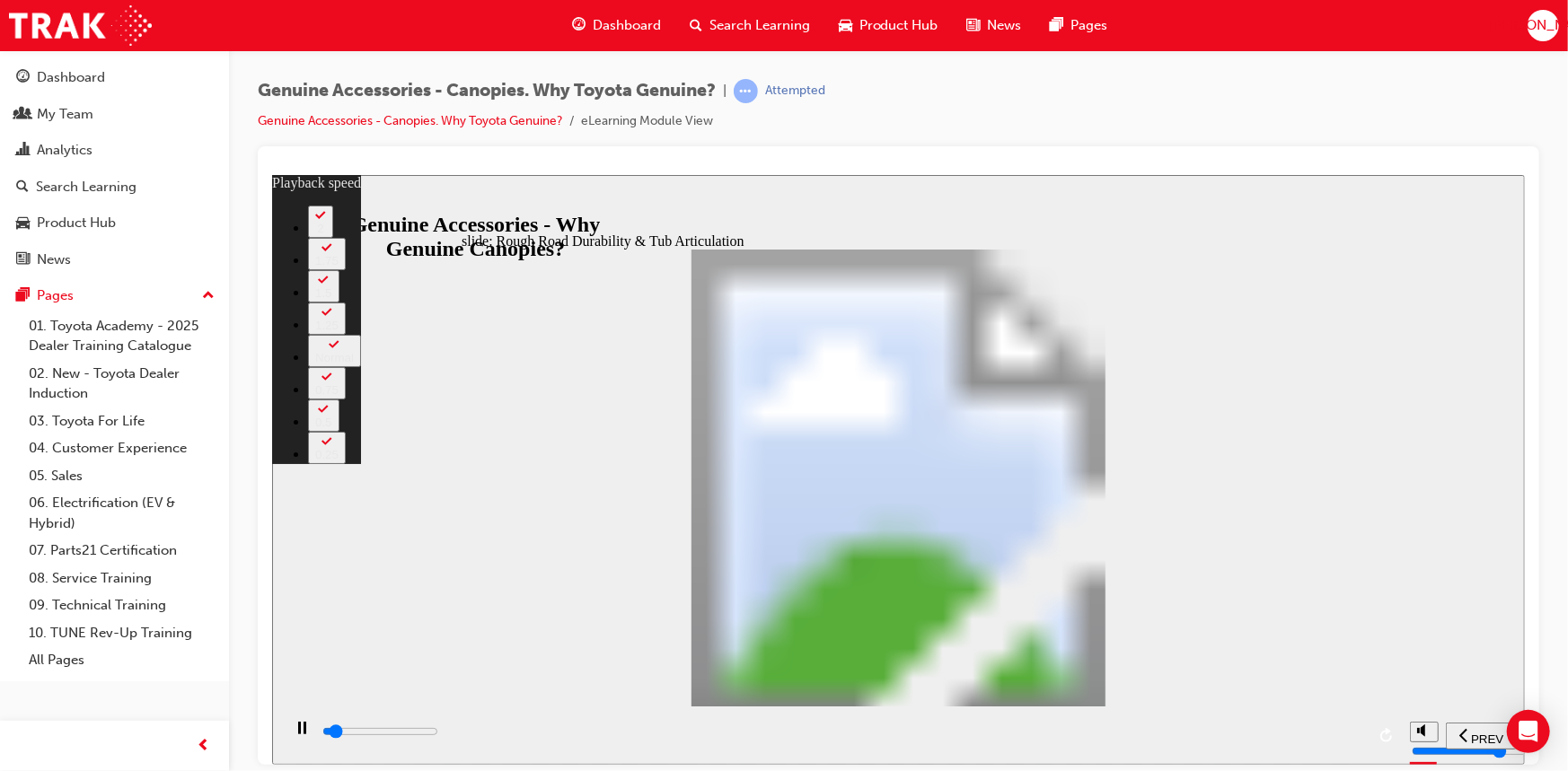
type input "2100"
type input "1"
type input "2100"
type input "1"
type input "2200"
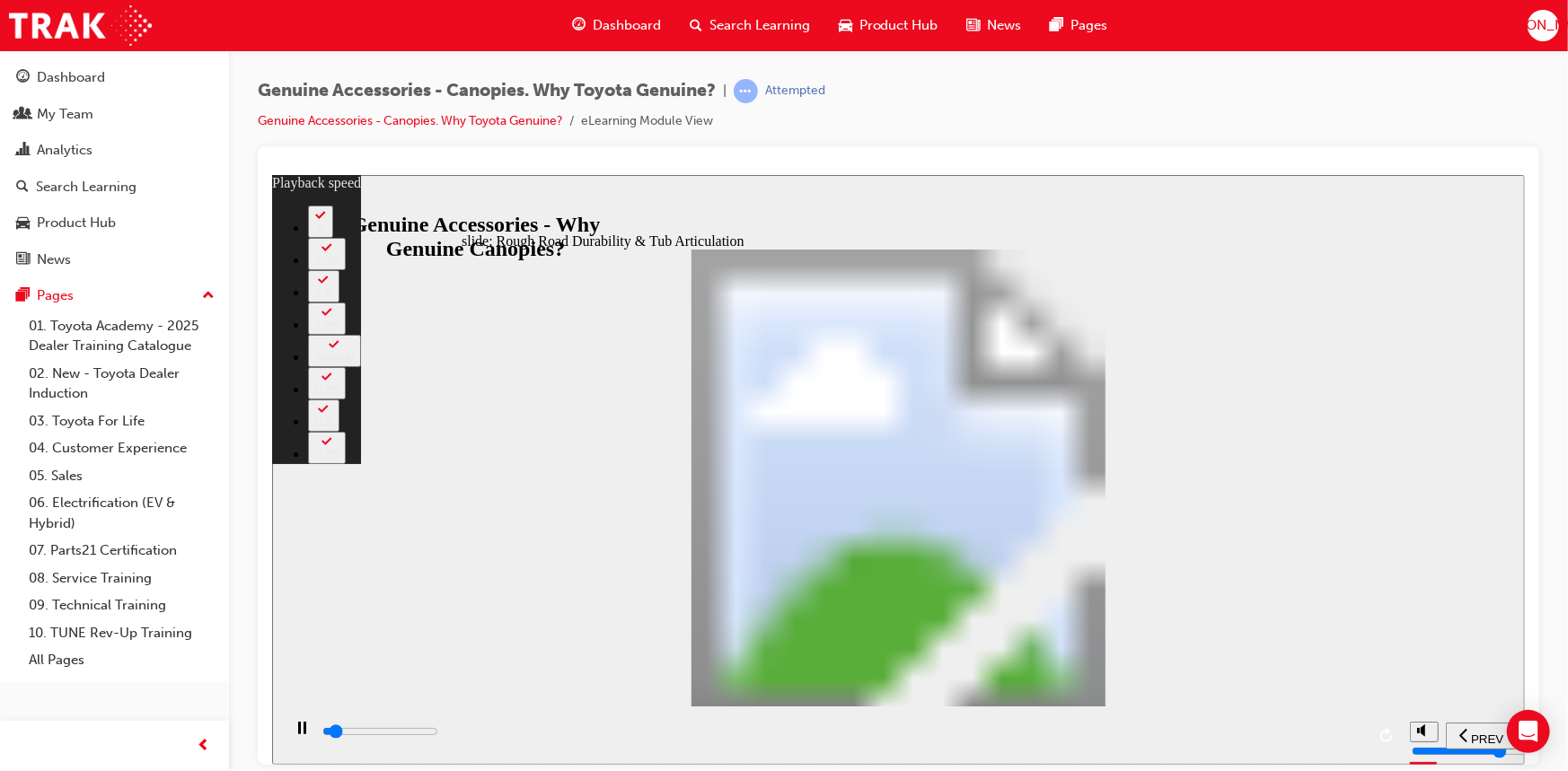
type input "1"
type input "2200"
type input "1"
type input "2200"
type input "1"
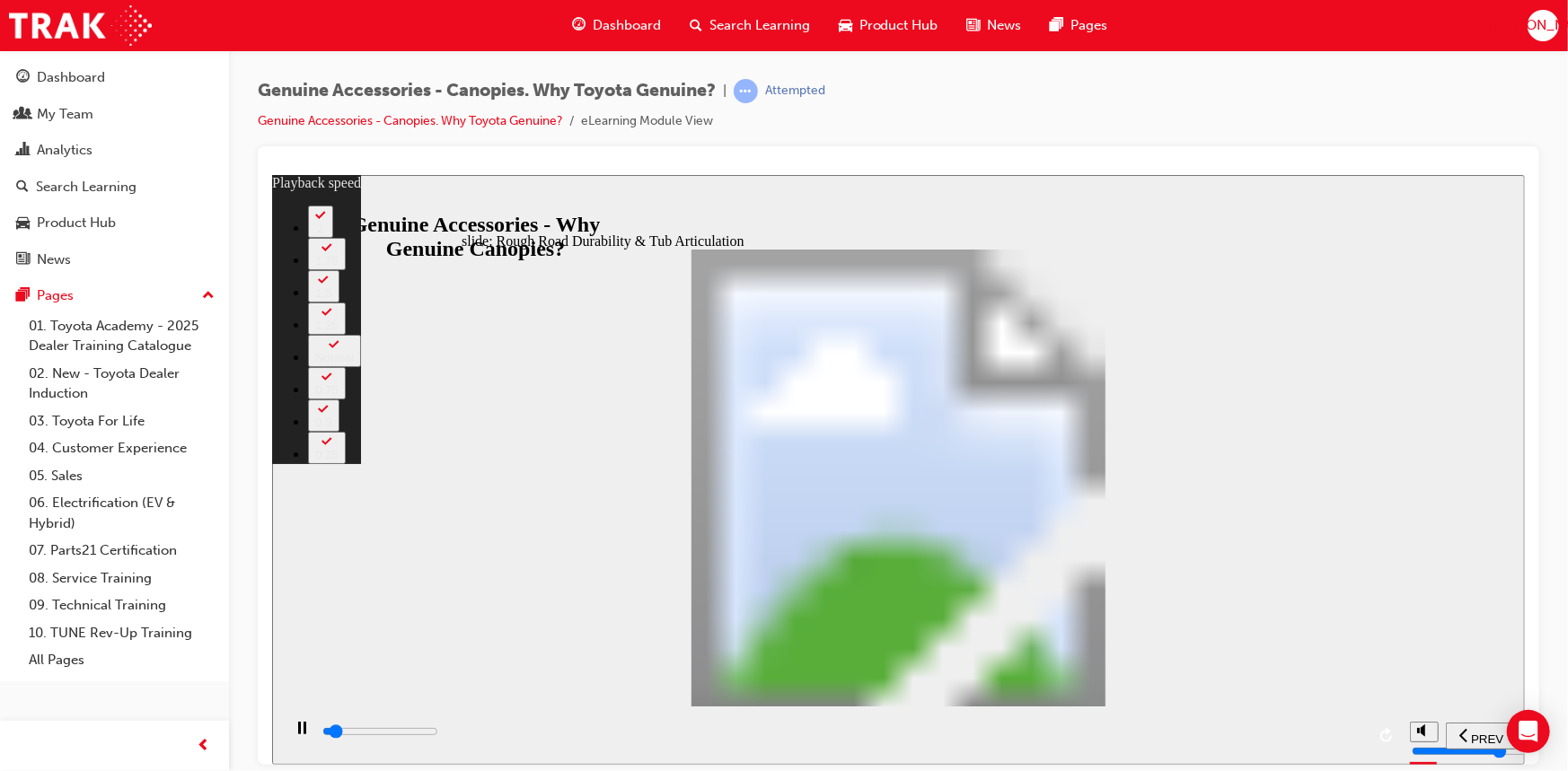
type input "2200"
type input "1"
type input "2200"
type input "1"
type input "2200"
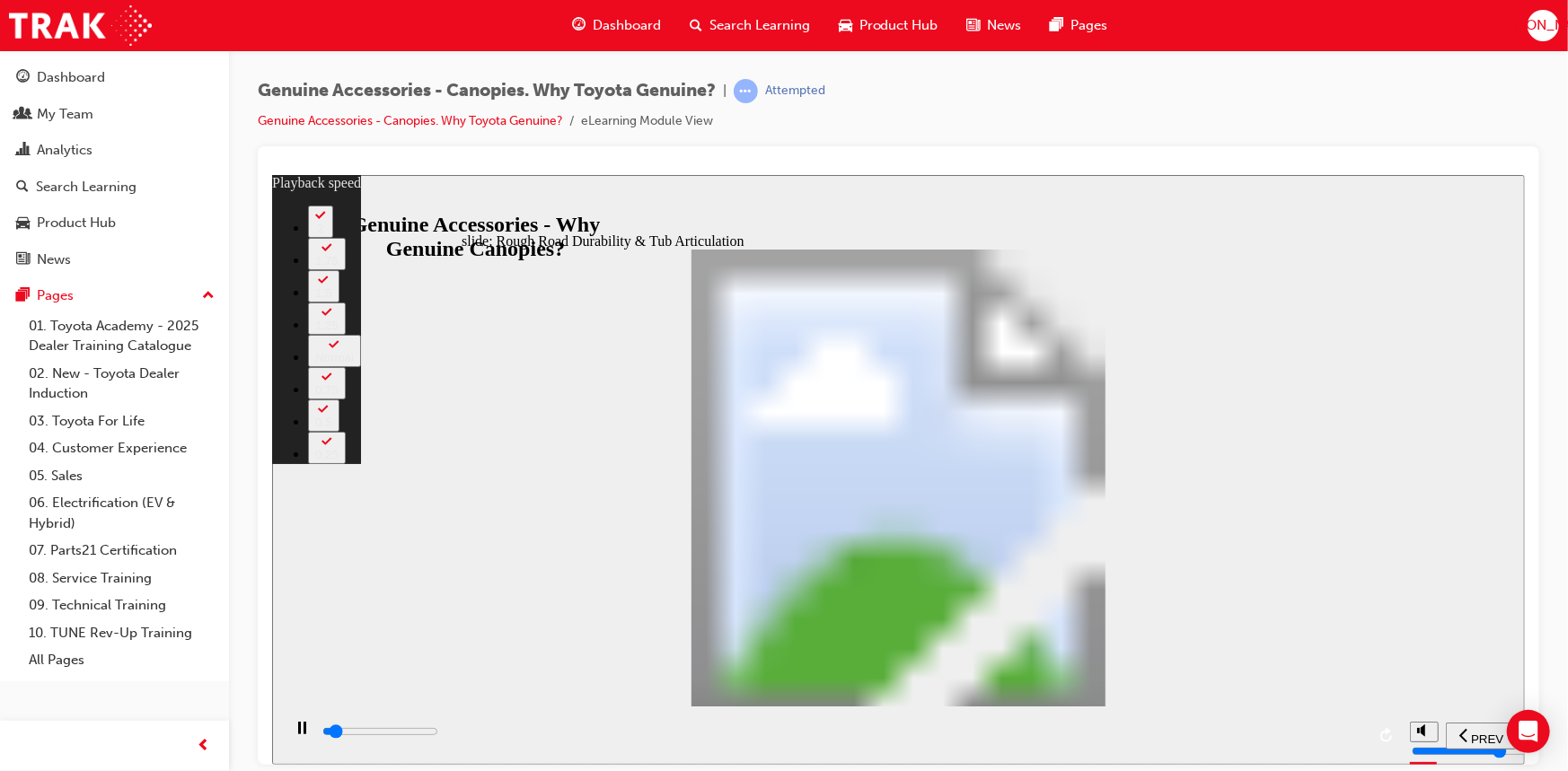
type input "1"
type input "2300"
type input "1"
type input "2300"
type input "1"
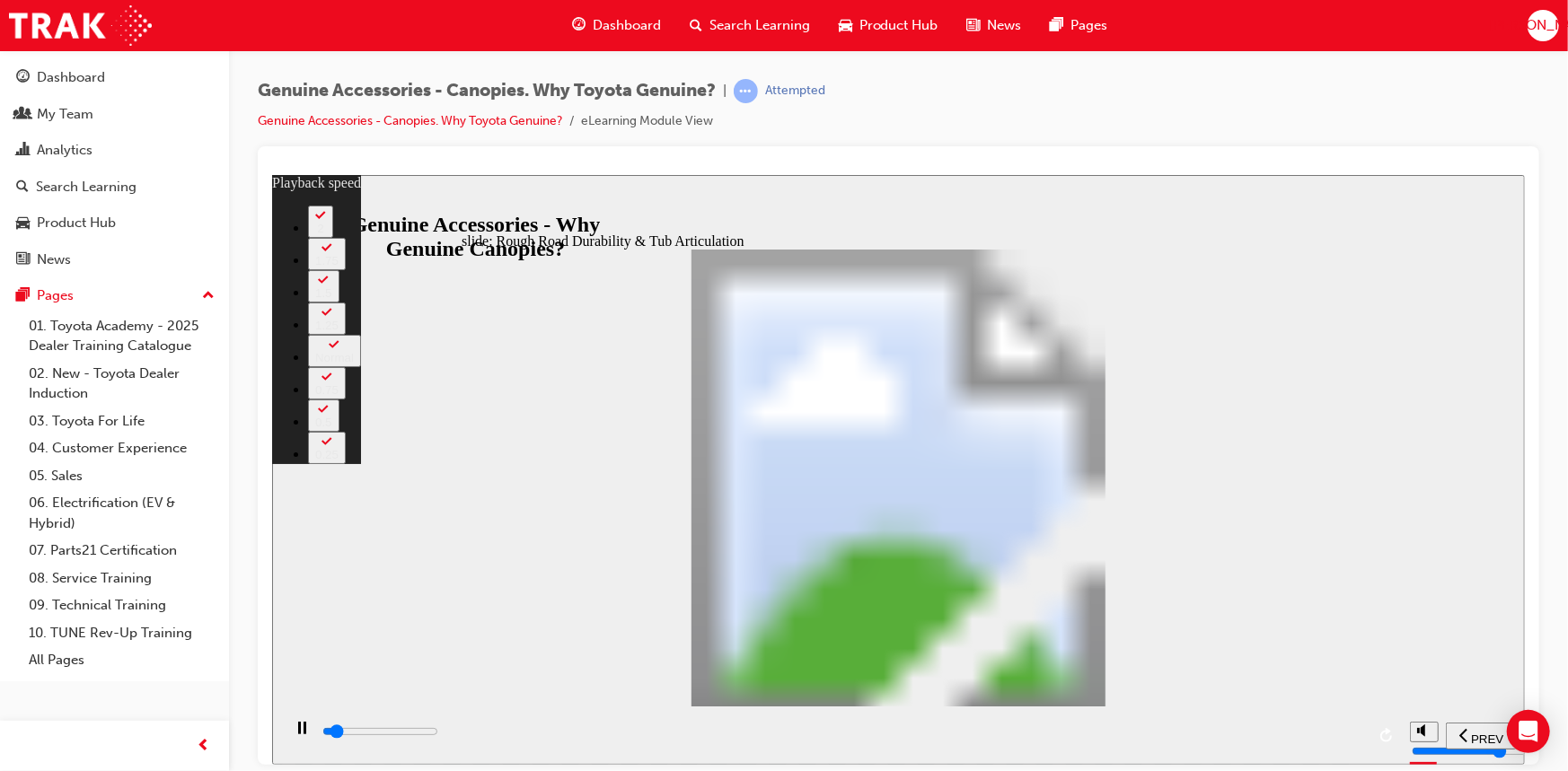
type input "2600"
type input "2"
type input "2900"
type input "2"
type input "3100"
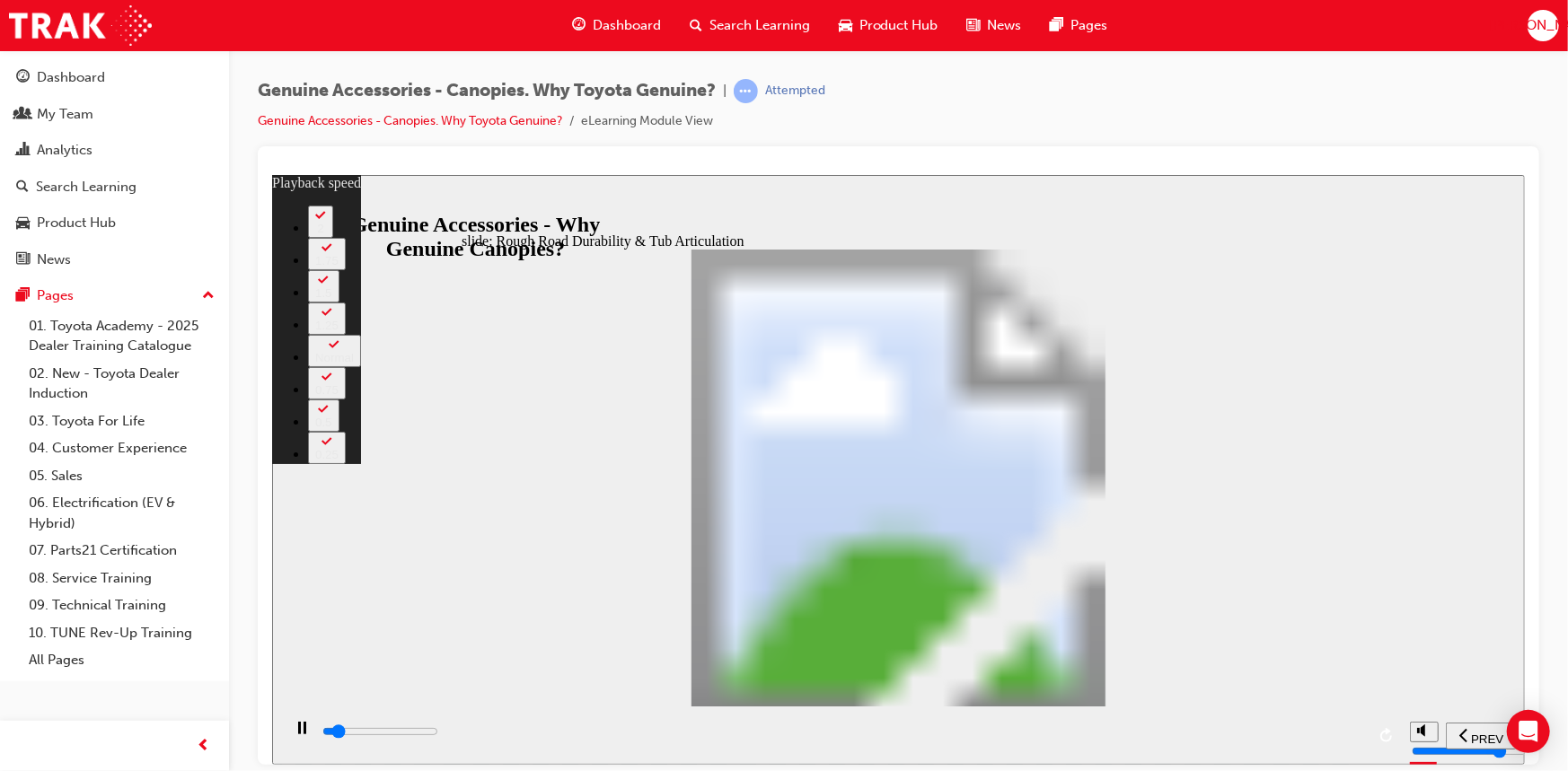
type input "2"
type input "3400"
type input "2"
type input "3700"
type input "3"
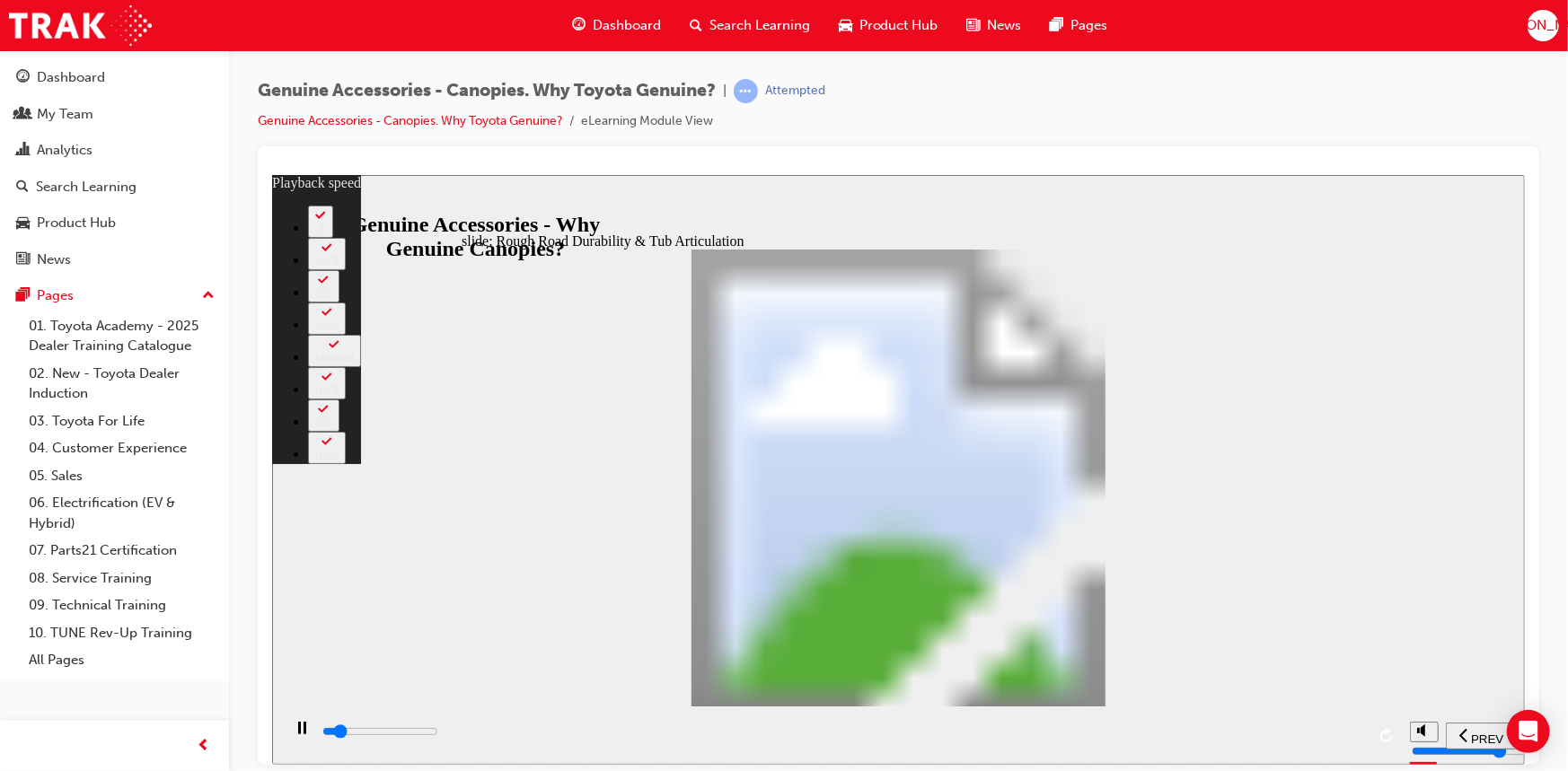
type input "3900"
type input "3"
type input "4200"
type input "3"
type input "4500"
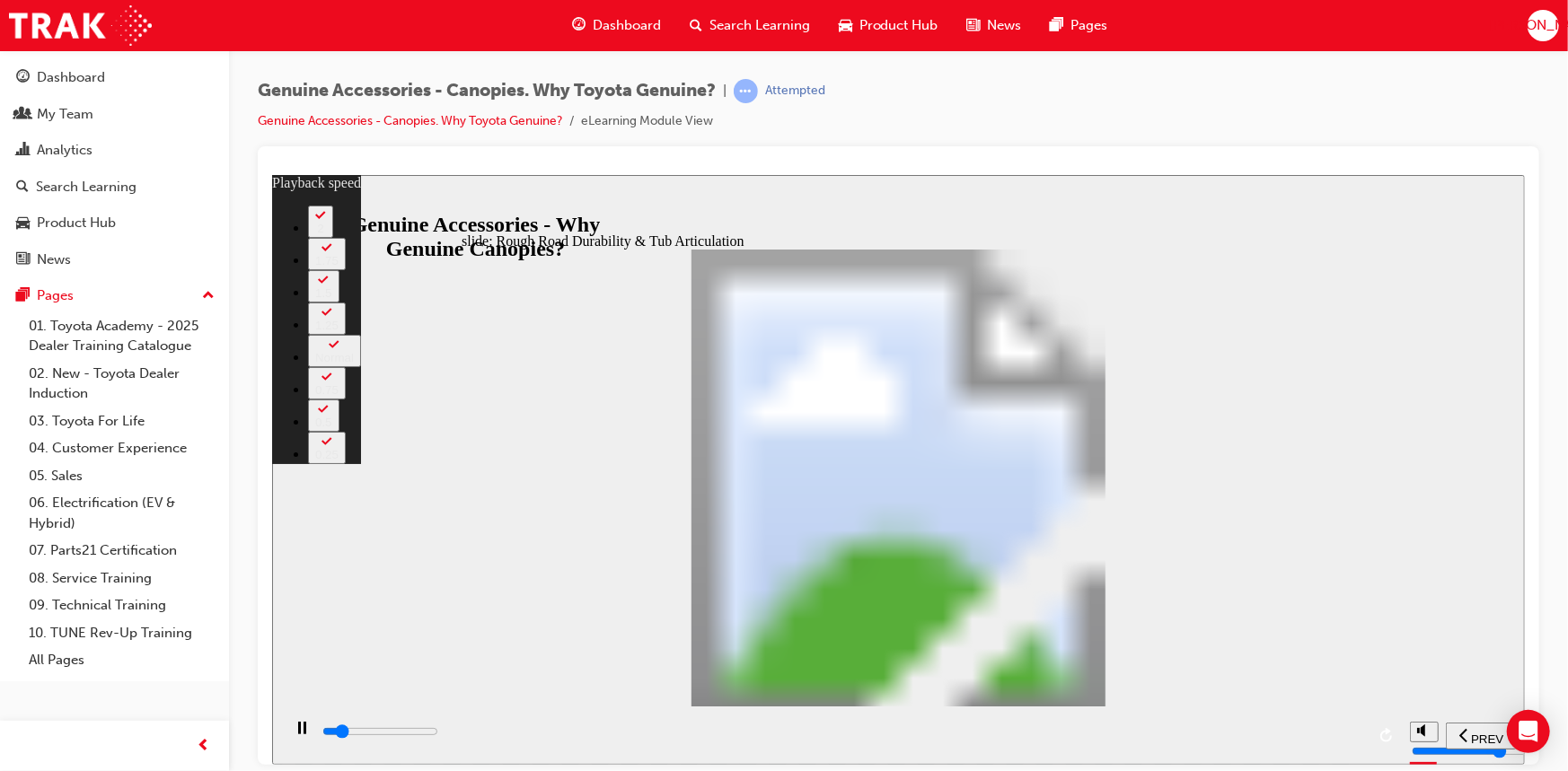
type input "3"
type input "4700"
type input "4"
type input "5000"
type input "4"
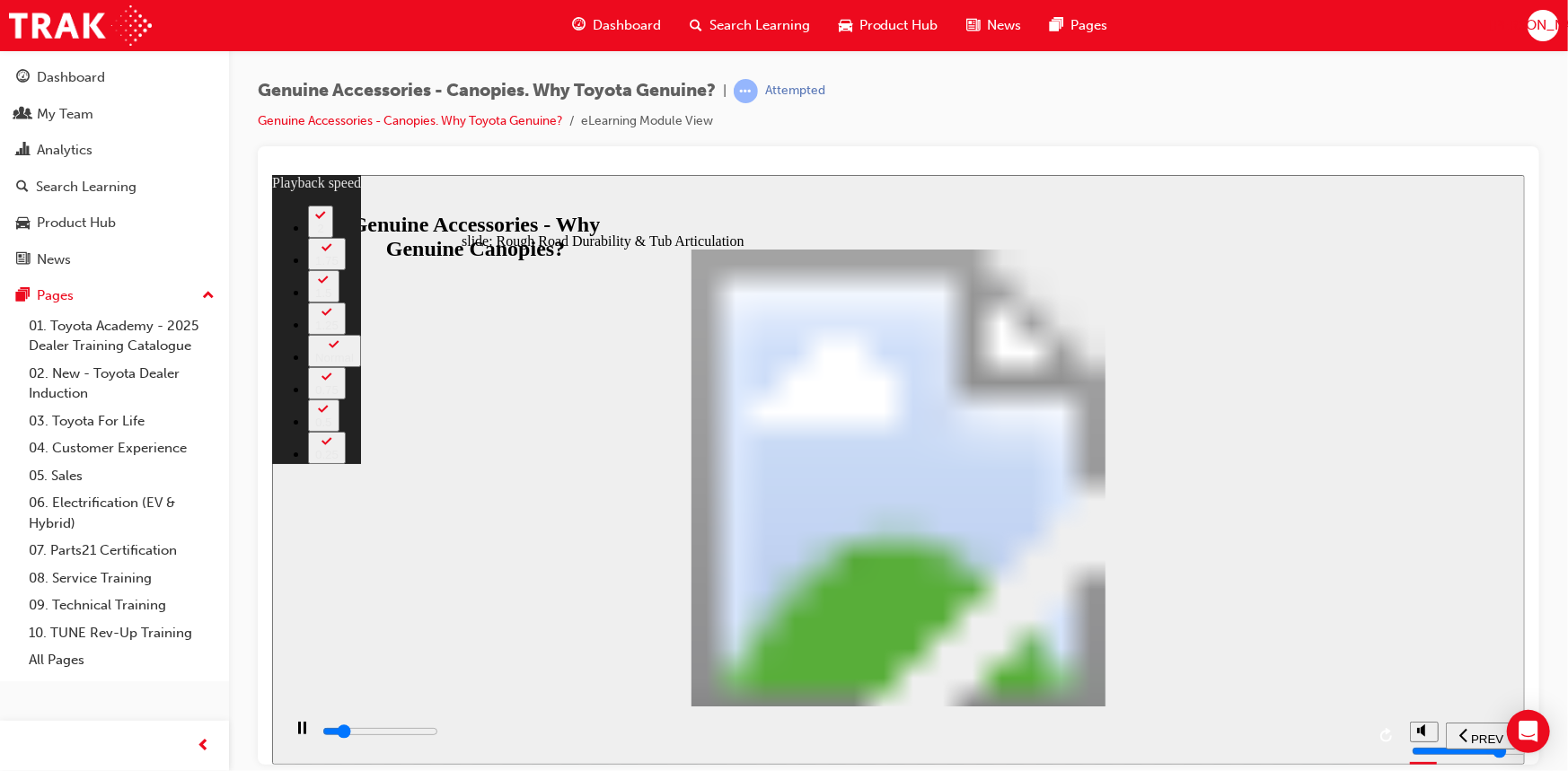
type input "5300"
type input "4"
type input "5500"
type input "4"
type input "5800"
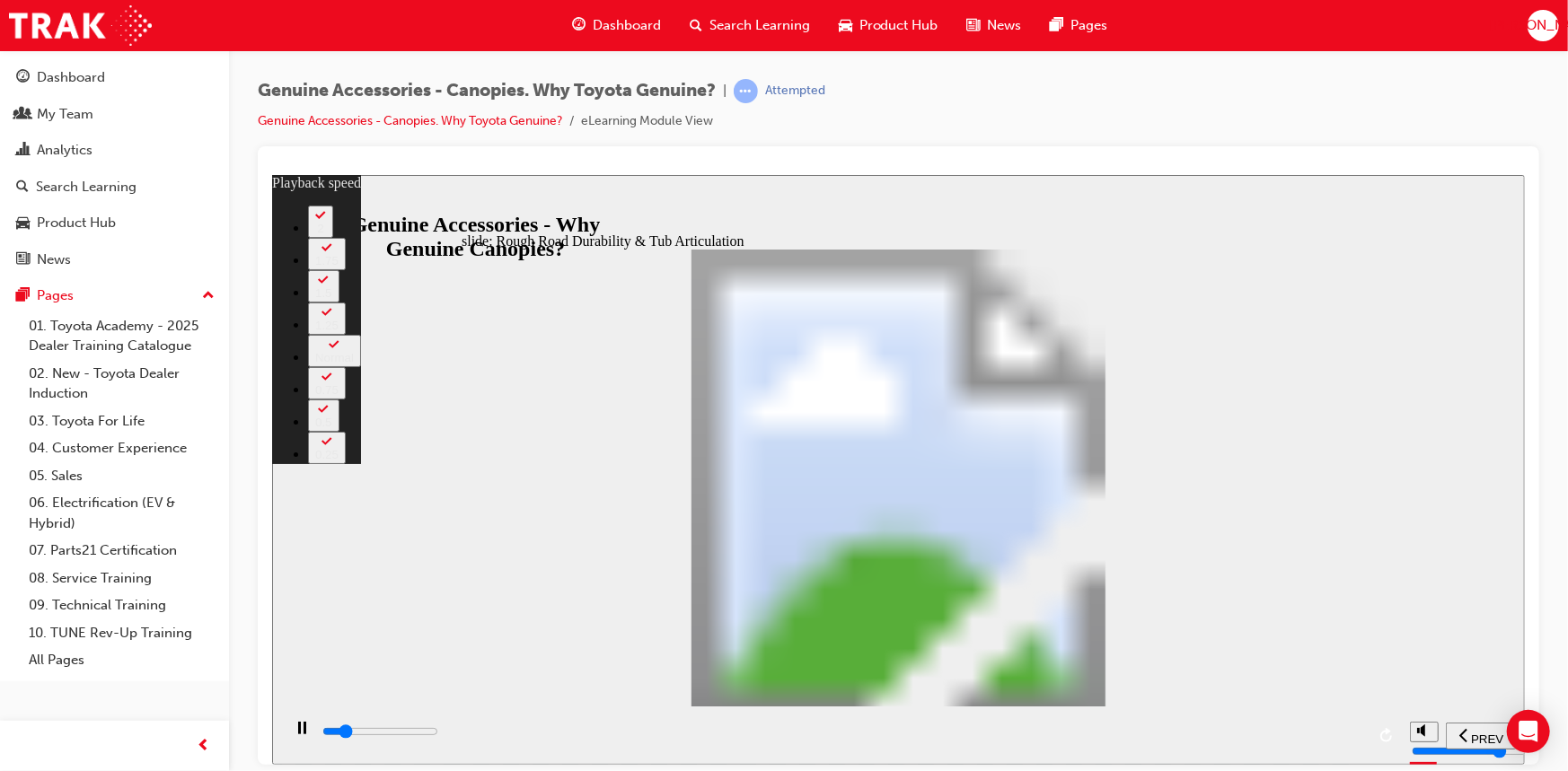
type input "5"
type input "6100"
type input "5"
type input "6300"
type input "5"
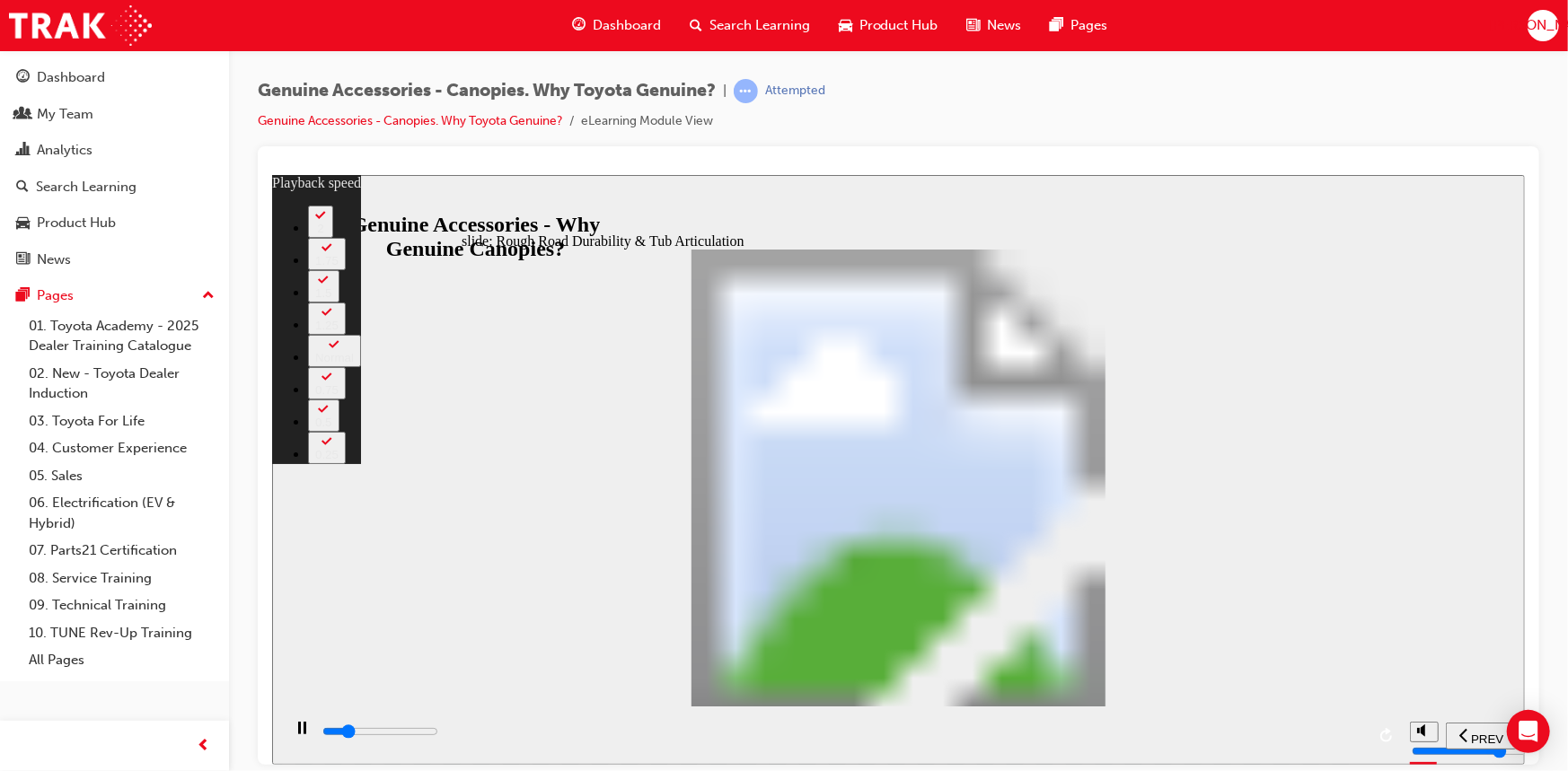
type input "6600"
type input "6"
type input "6800"
type input "6"
type input "7100"
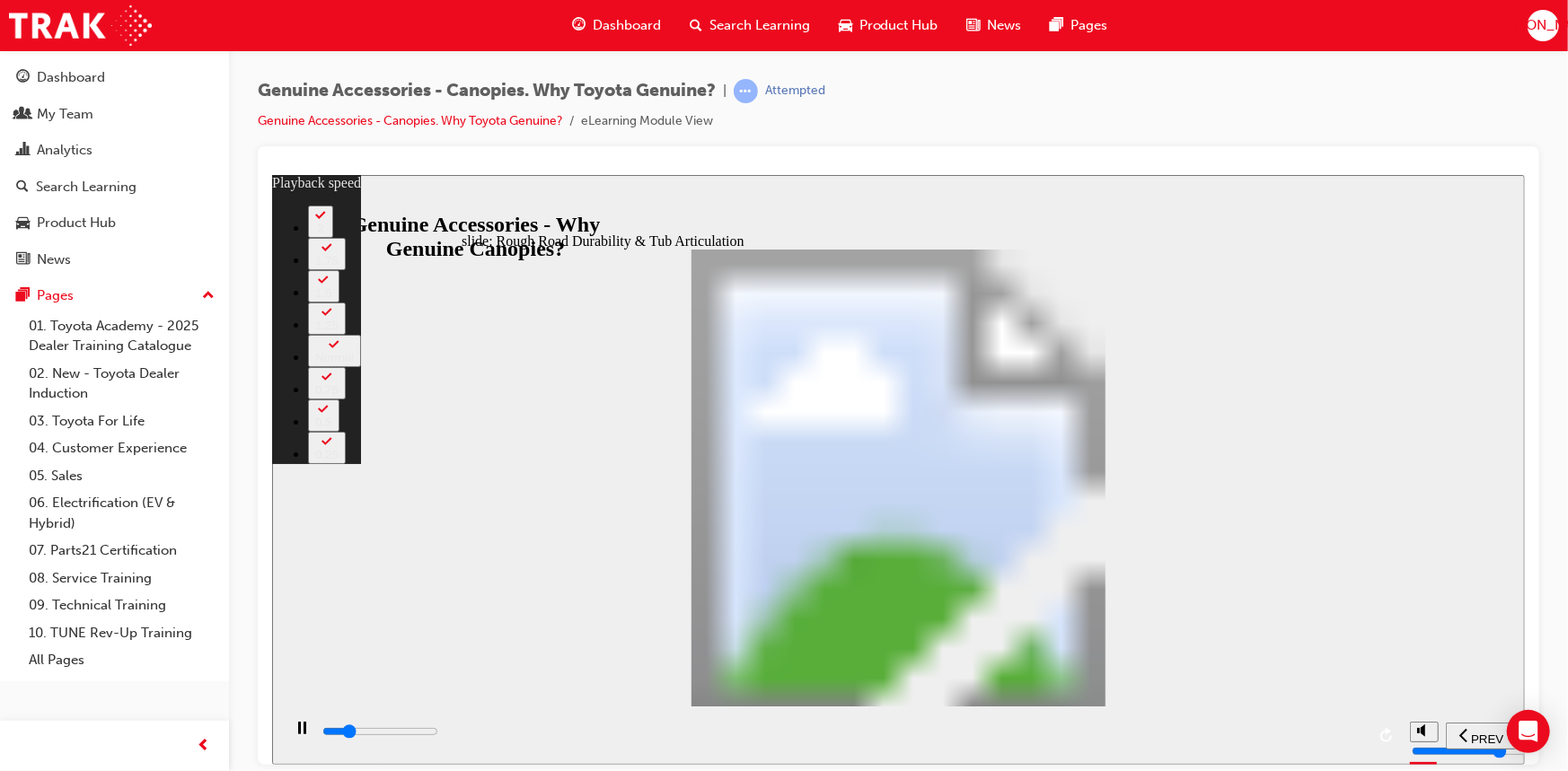
type input "6"
type input "7400"
type input "6"
type input "7600"
type input "7"
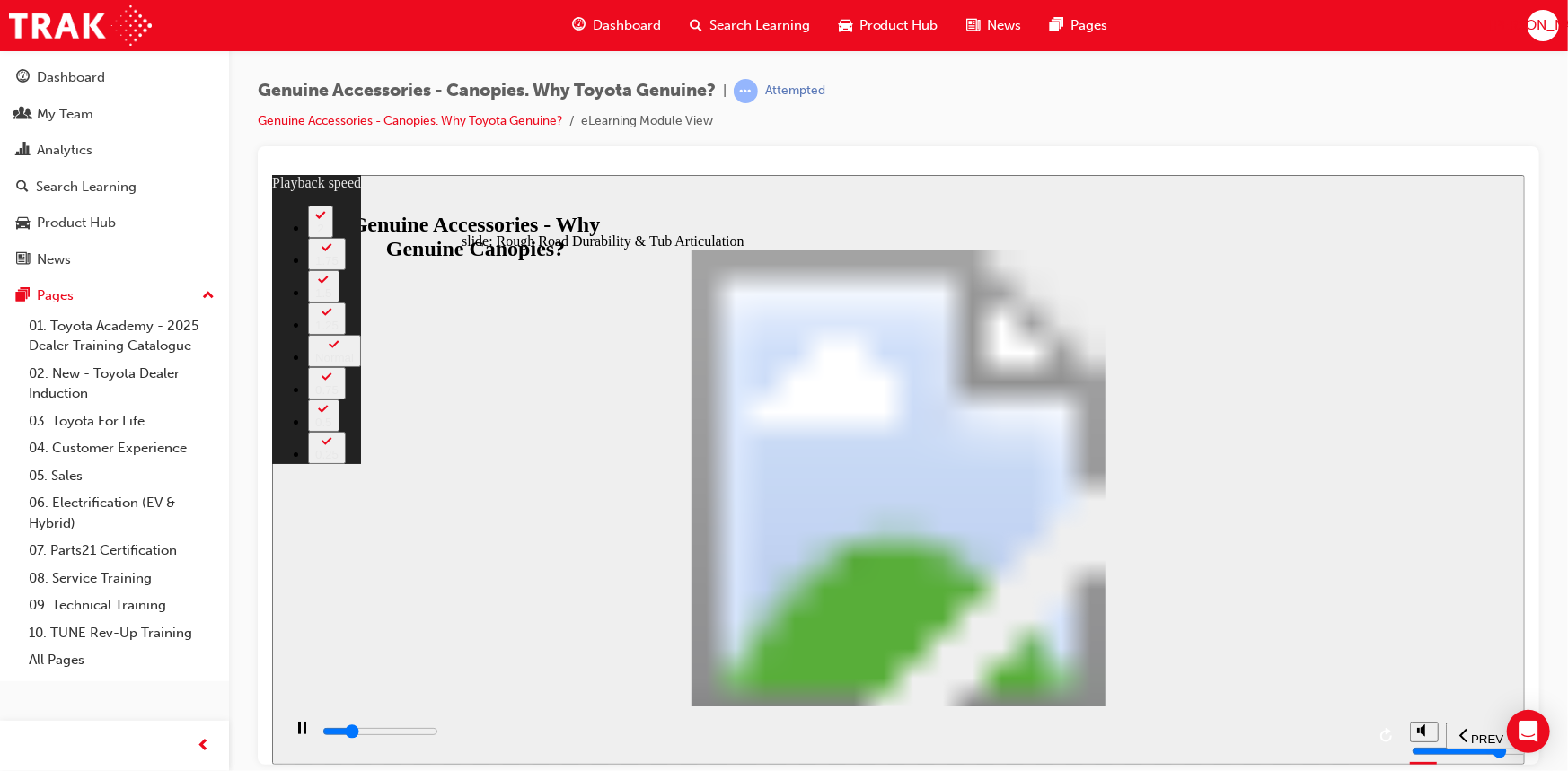
type input "7900"
type input "7"
type input "8200"
type input "7"
type input "8400"
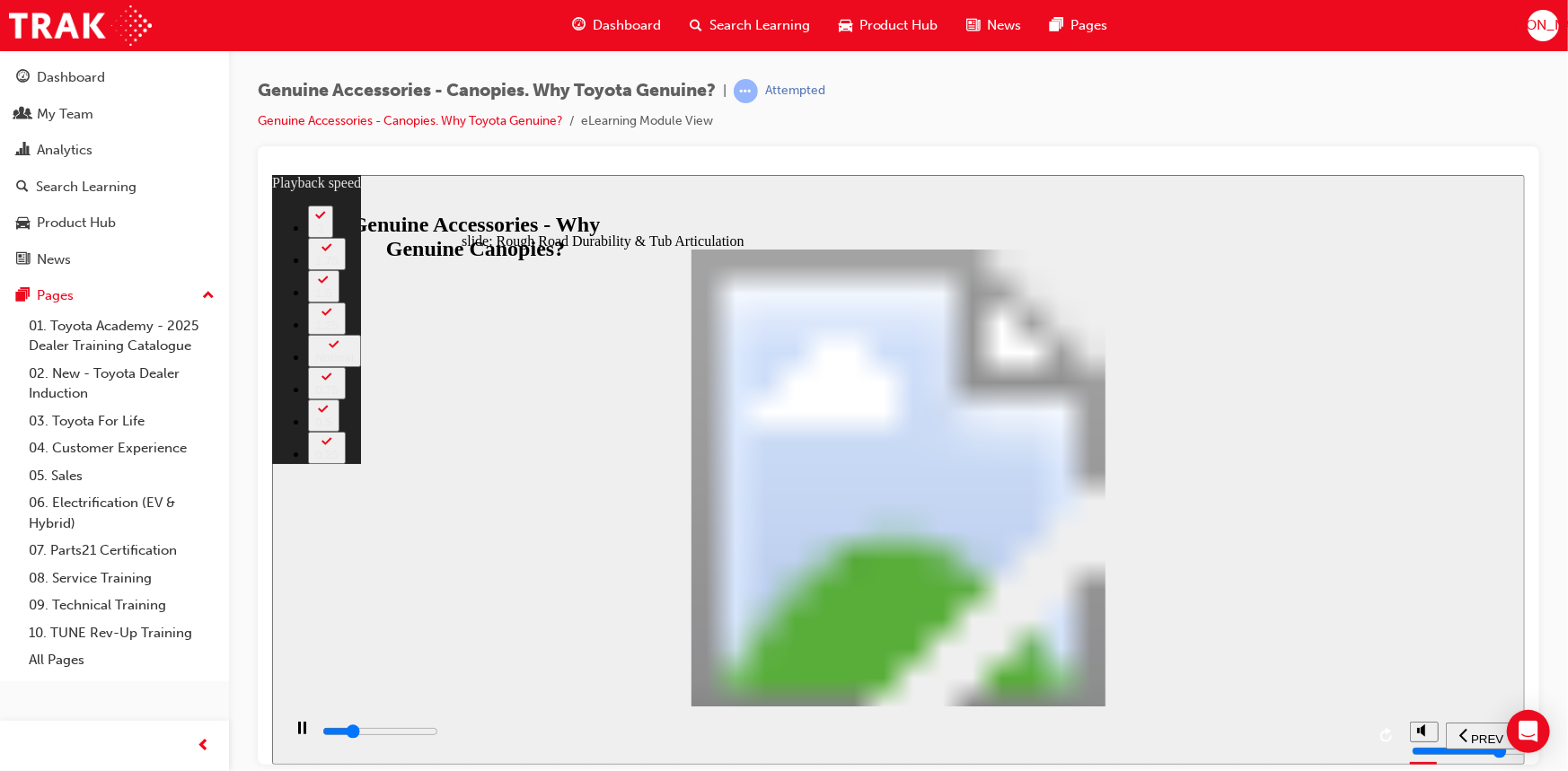
type input "7"
type input "8700"
type input "8"
type input "9000"
type input "8"
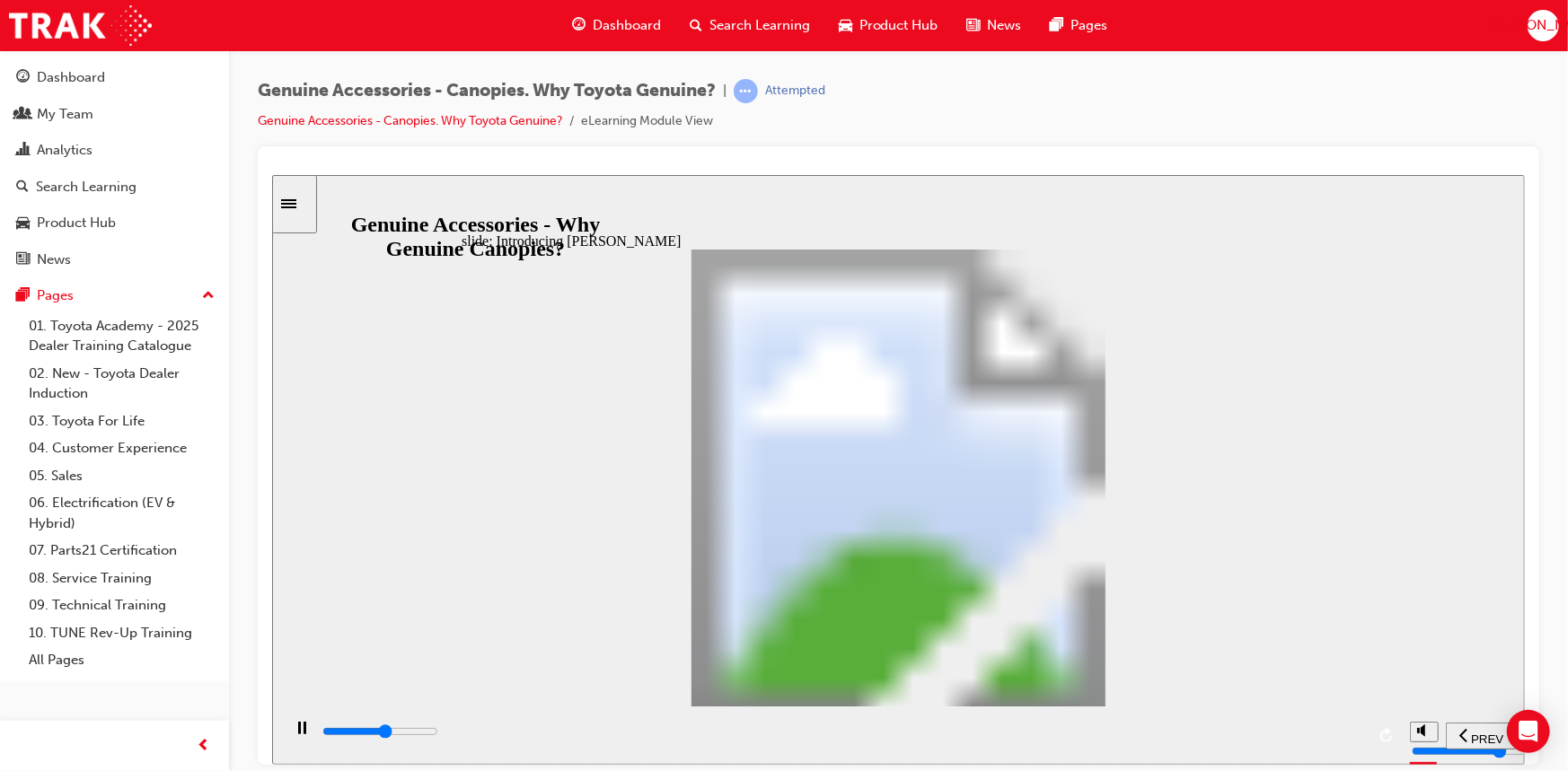
click at [297, 733] on icon "play/pause" at bounding box center [301, 727] width 8 height 13
